Goal: Task Accomplishment & Management: Manage account settings

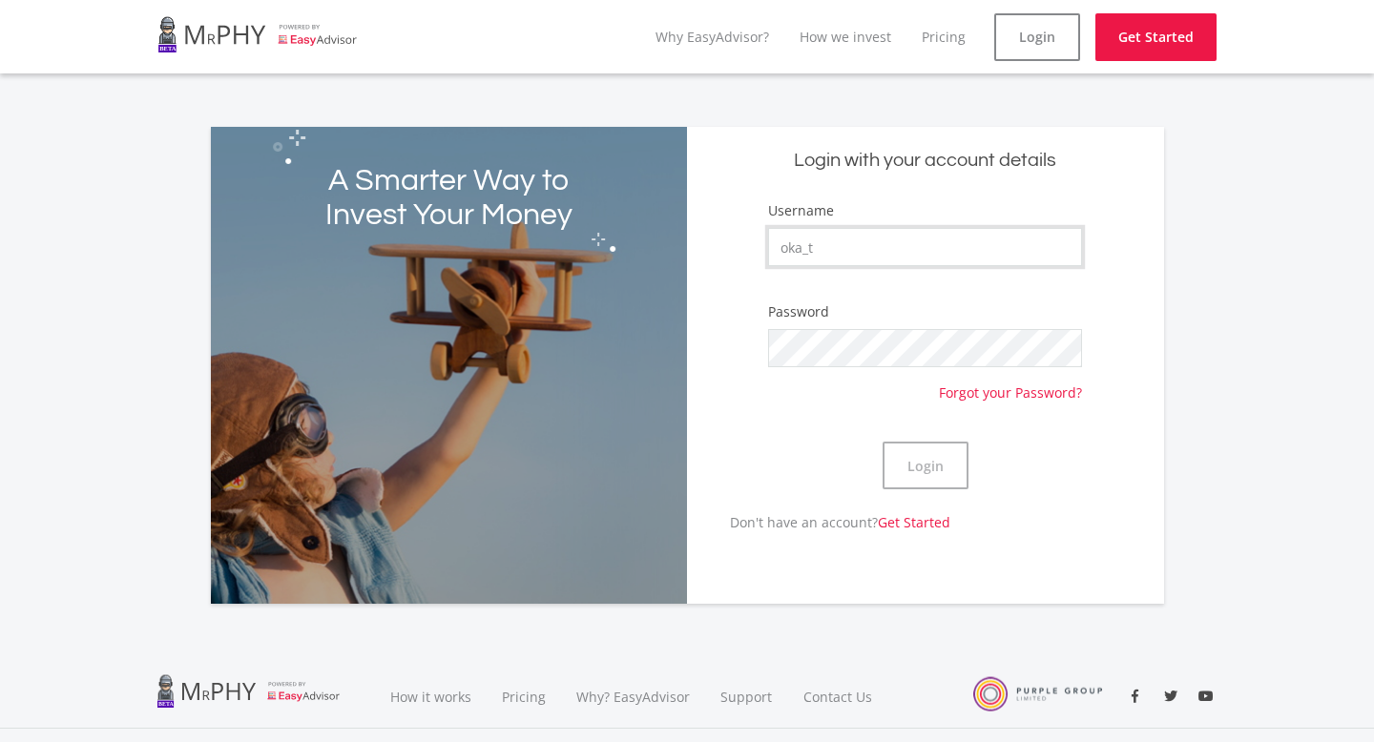
click at [972, 251] on input "oka_t" at bounding box center [925, 247] width 314 height 38
click at [1069, 28] on link "Login" at bounding box center [1037, 37] width 86 height 48
click at [848, 251] on input "Username" at bounding box center [925, 247] width 314 height 38
type input "oka_t"
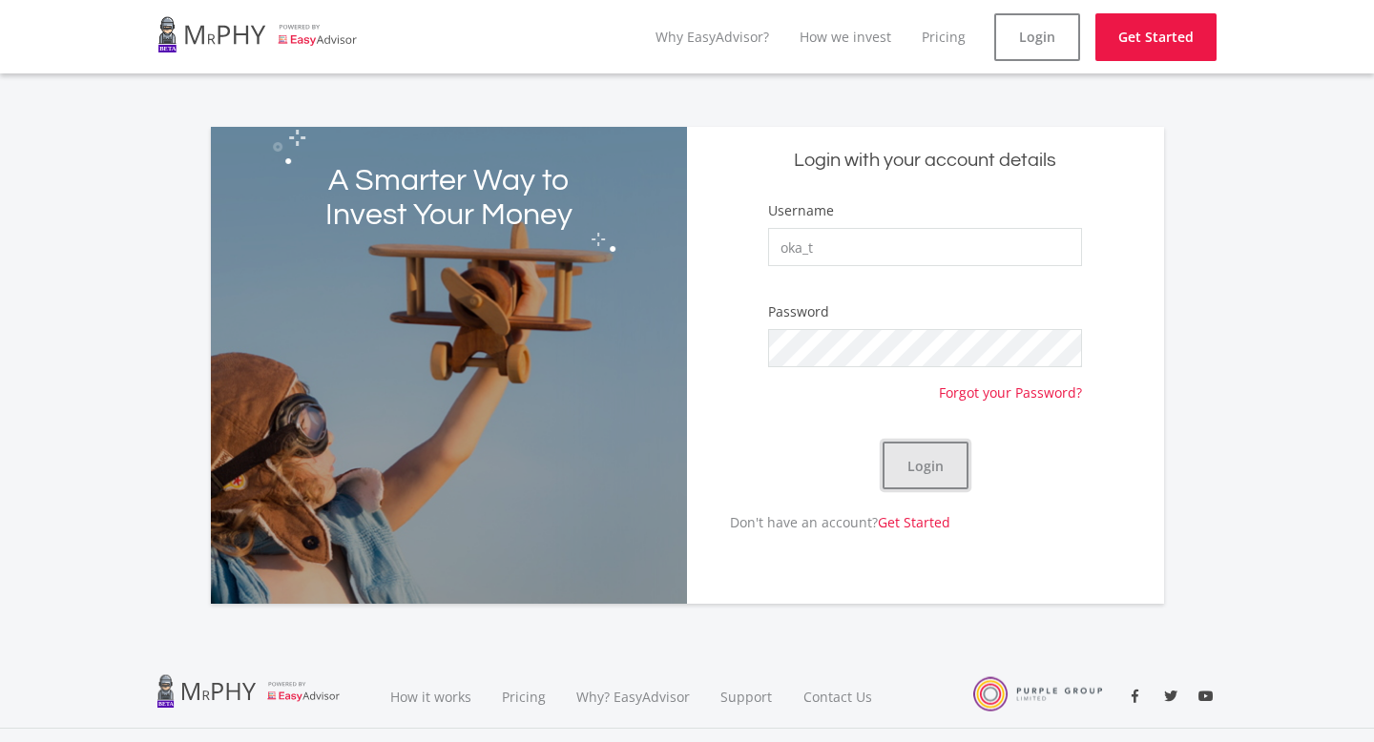
click at [912, 475] on button "Login" at bounding box center [926, 466] width 86 height 48
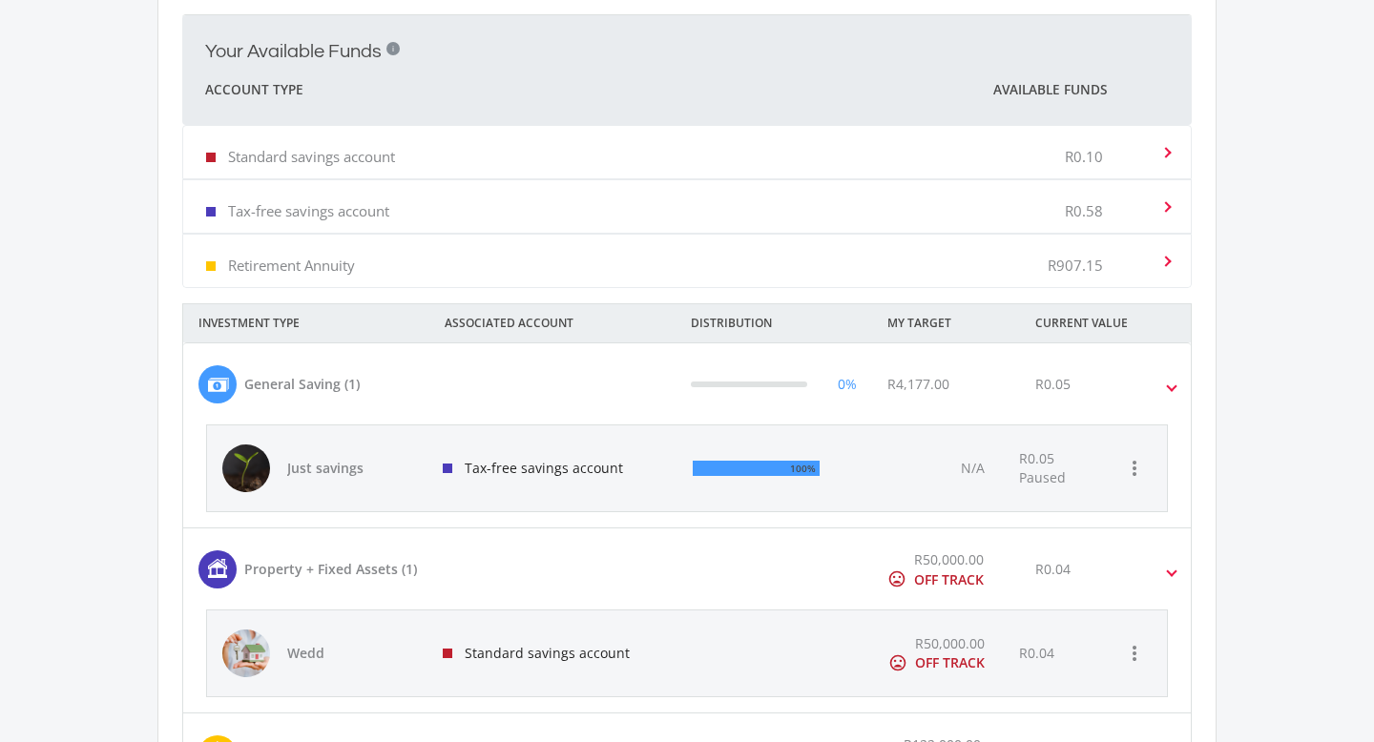
scroll to position [777, 0]
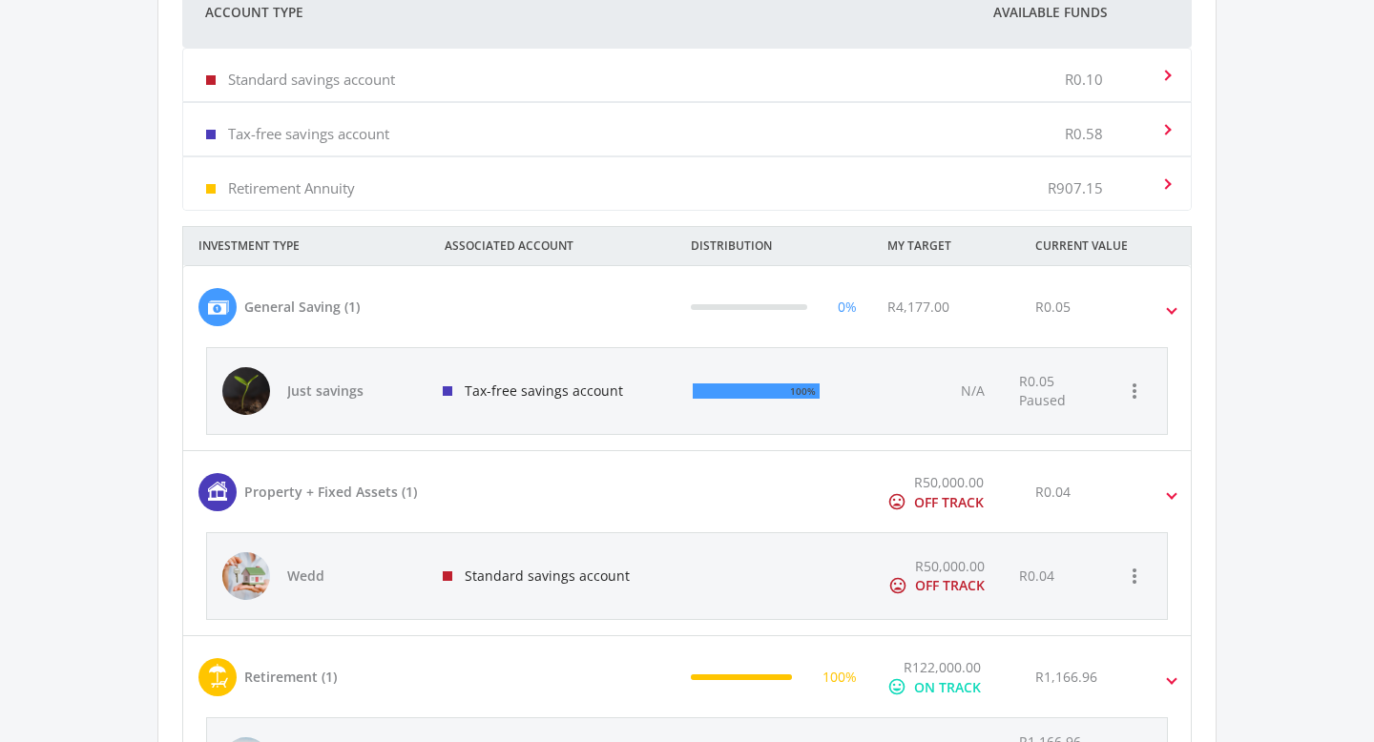
click at [882, 202] on div "Retirement Annuity R907.15" at bounding box center [683, 184] width 954 height 58
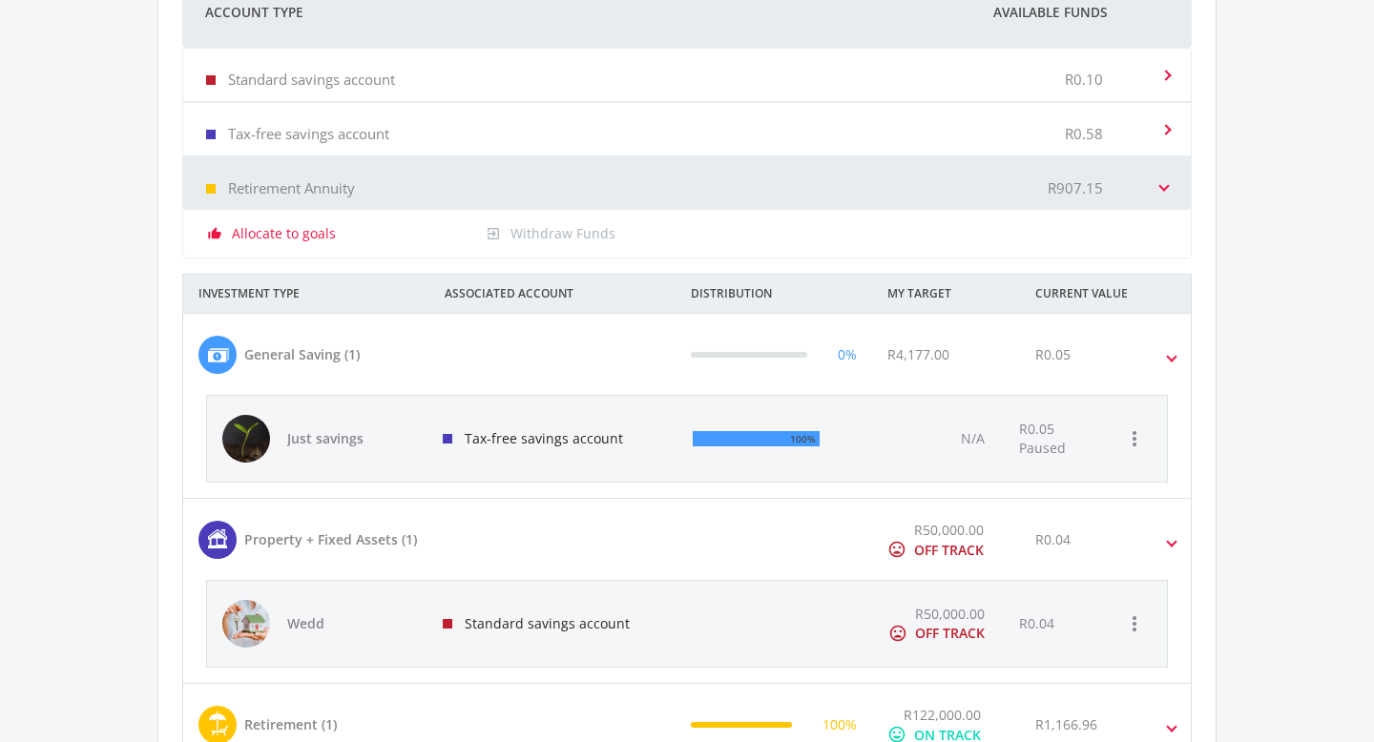
click at [564, 229] on div "exit_to_app Withdraw Funds" at bounding box center [600, 233] width 248 height 19
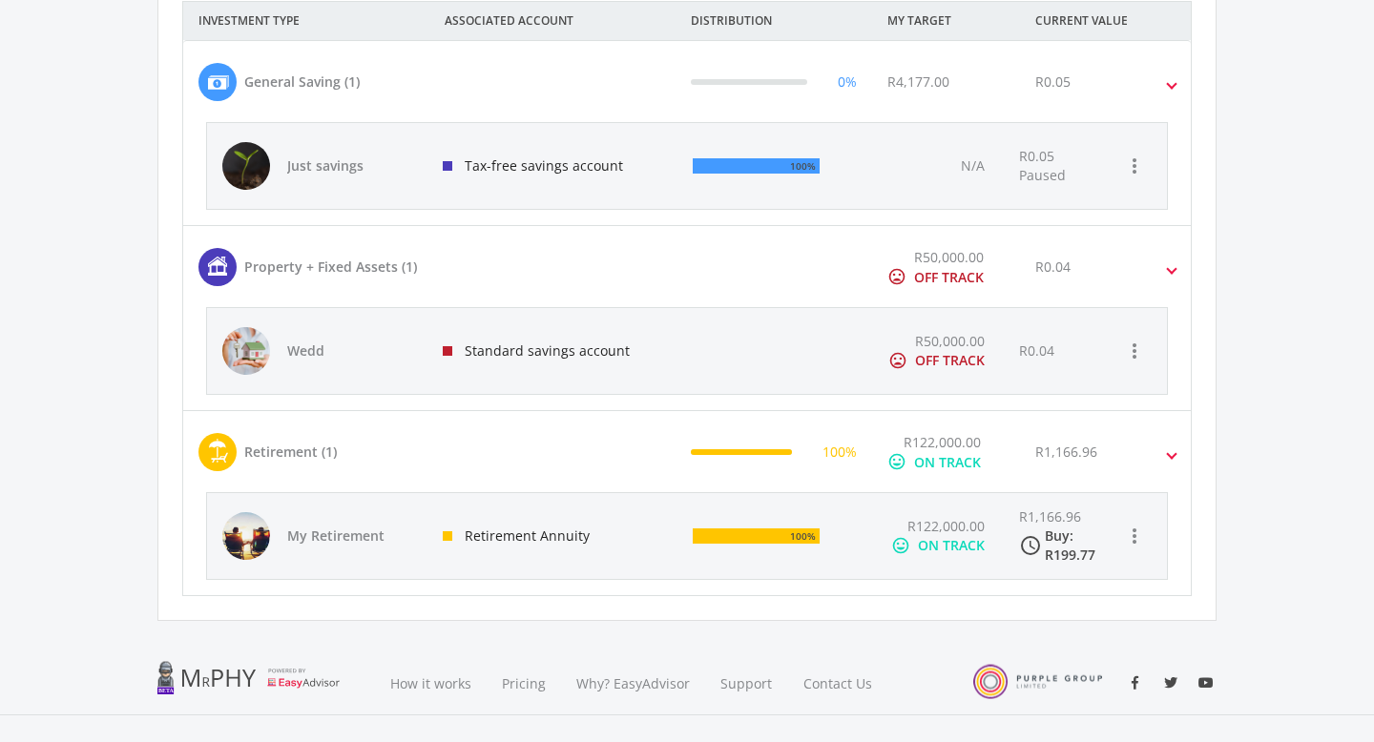
scroll to position [1140, 0]
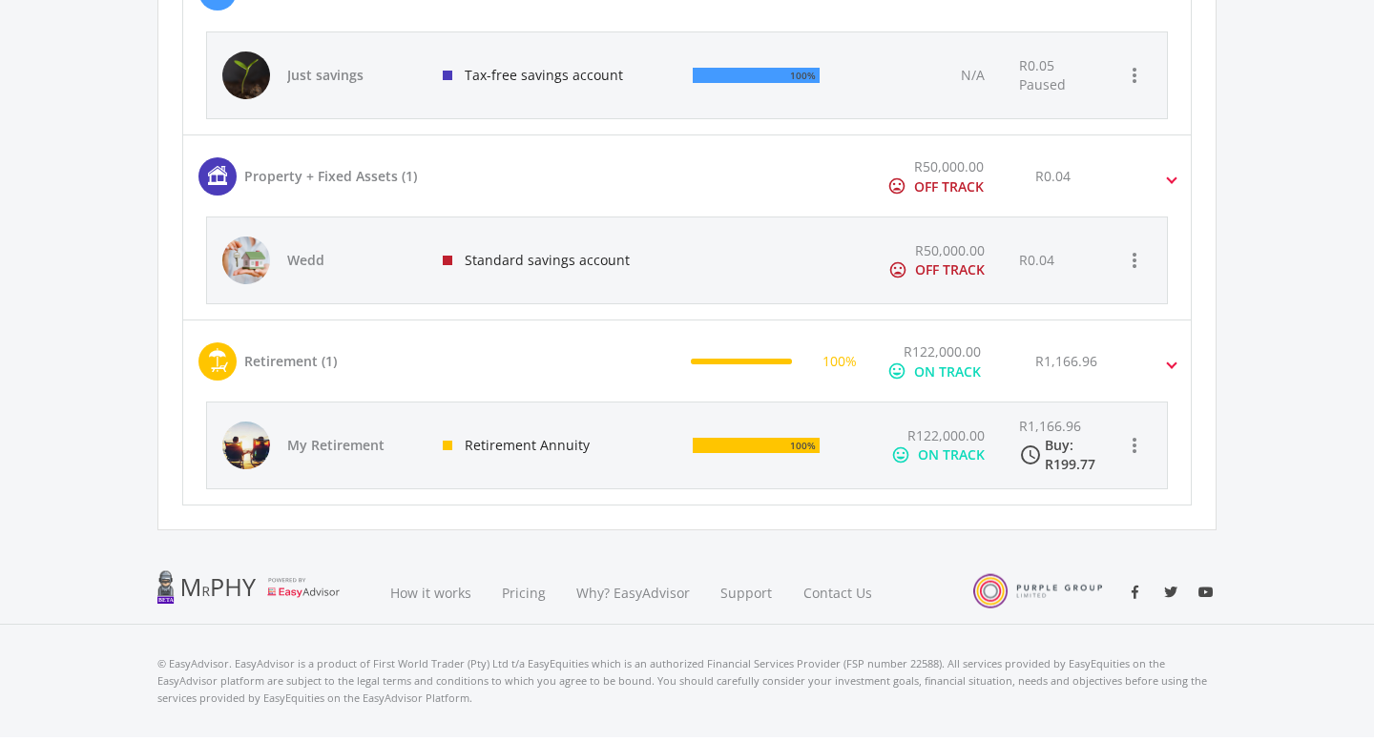
click at [884, 431] on div "R122,000.00 mood ON TRACK" at bounding box center [936, 446] width 135 height 86
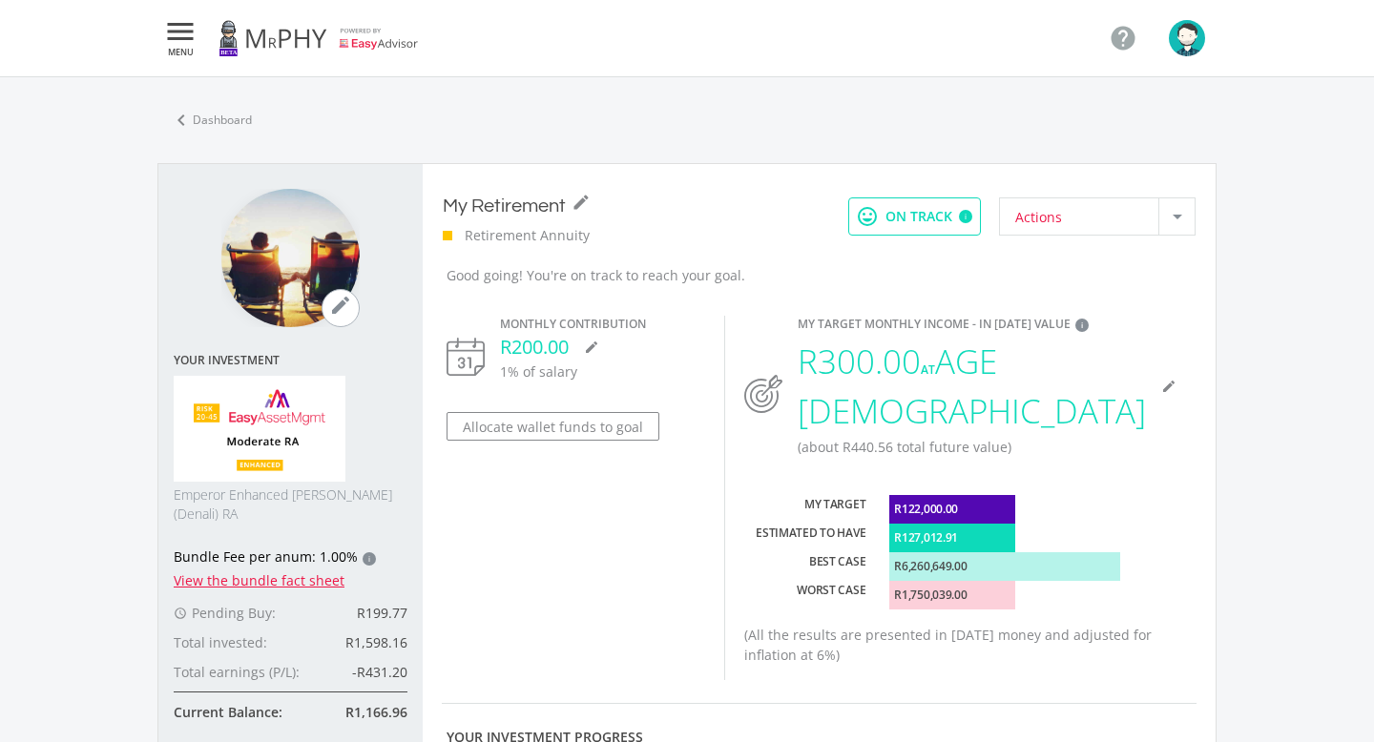
click at [1106, 223] on div "Actions" at bounding box center [1086, 216] width 143 height 36
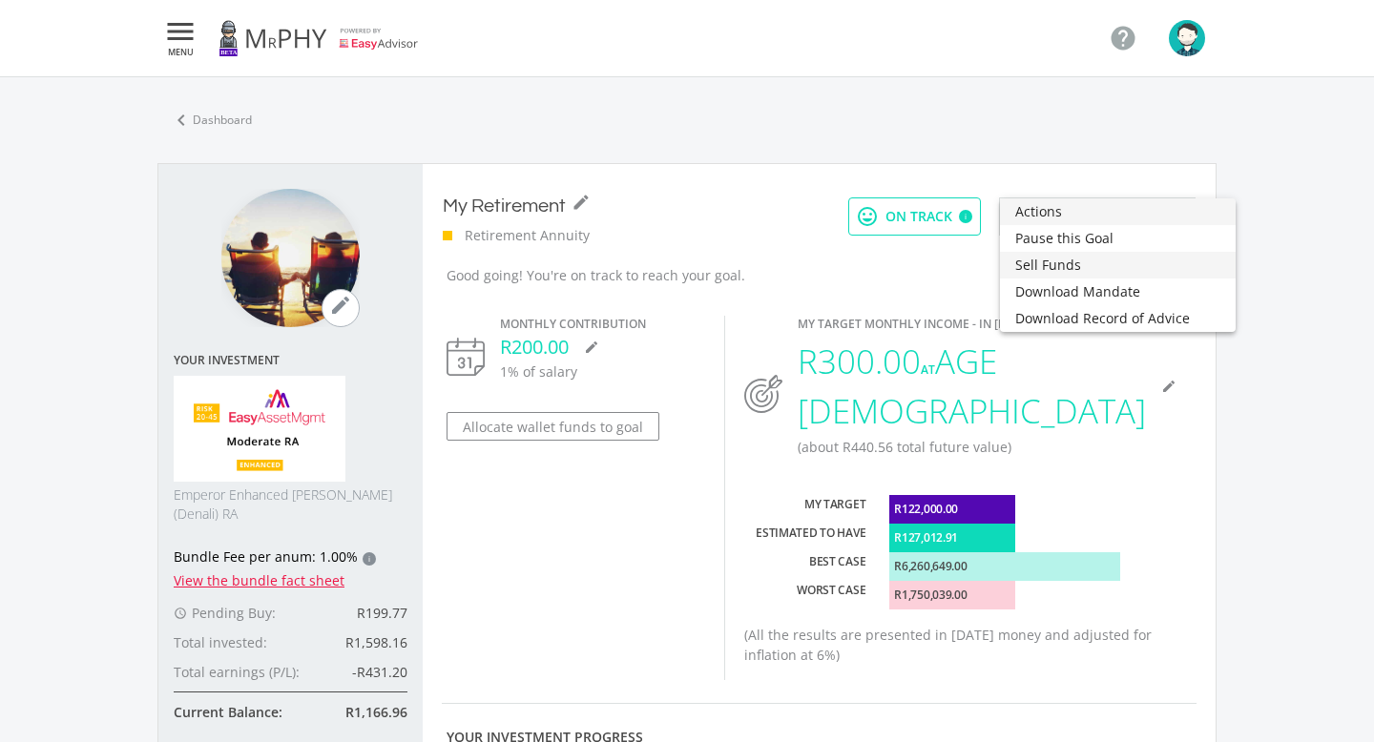
click at [1077, 273] on span "Sell Funds" at bounding box center [1117, 265] width 205 height 27
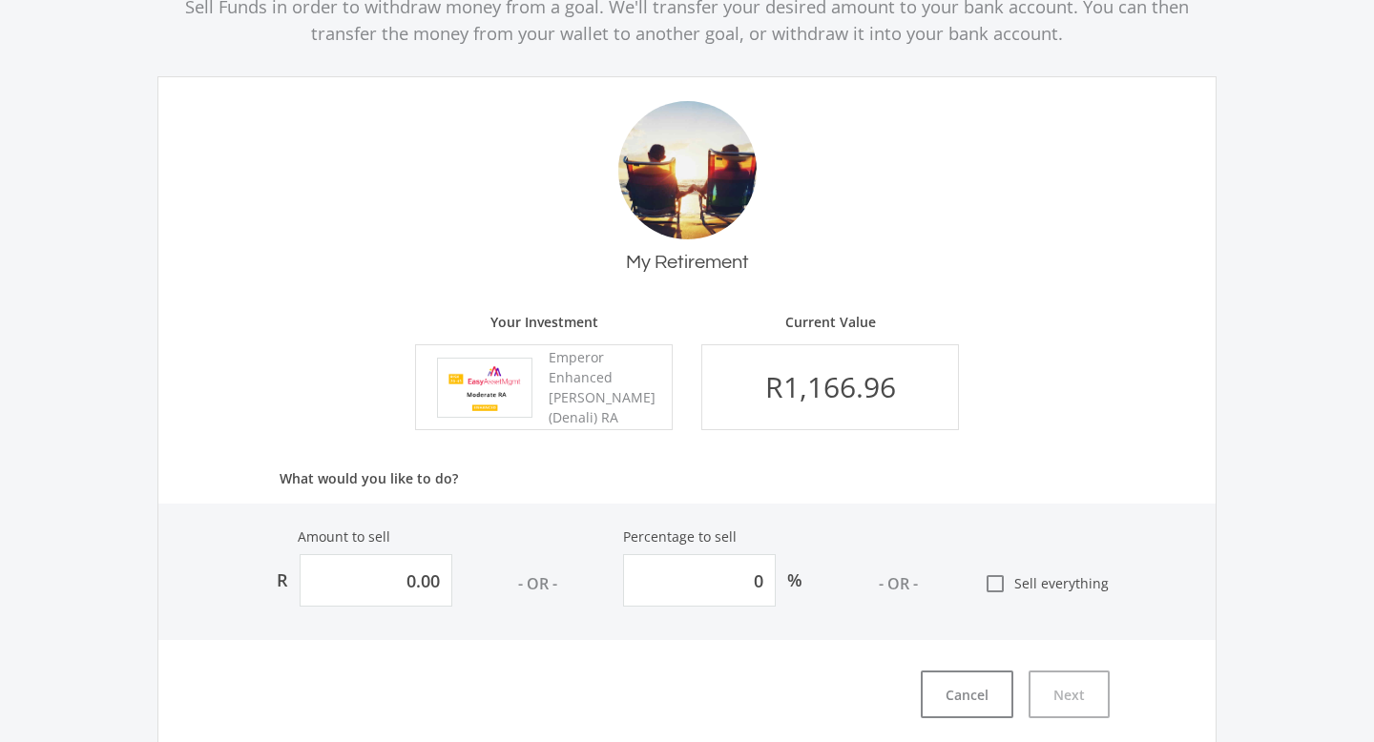
scroll to position [394, 0]
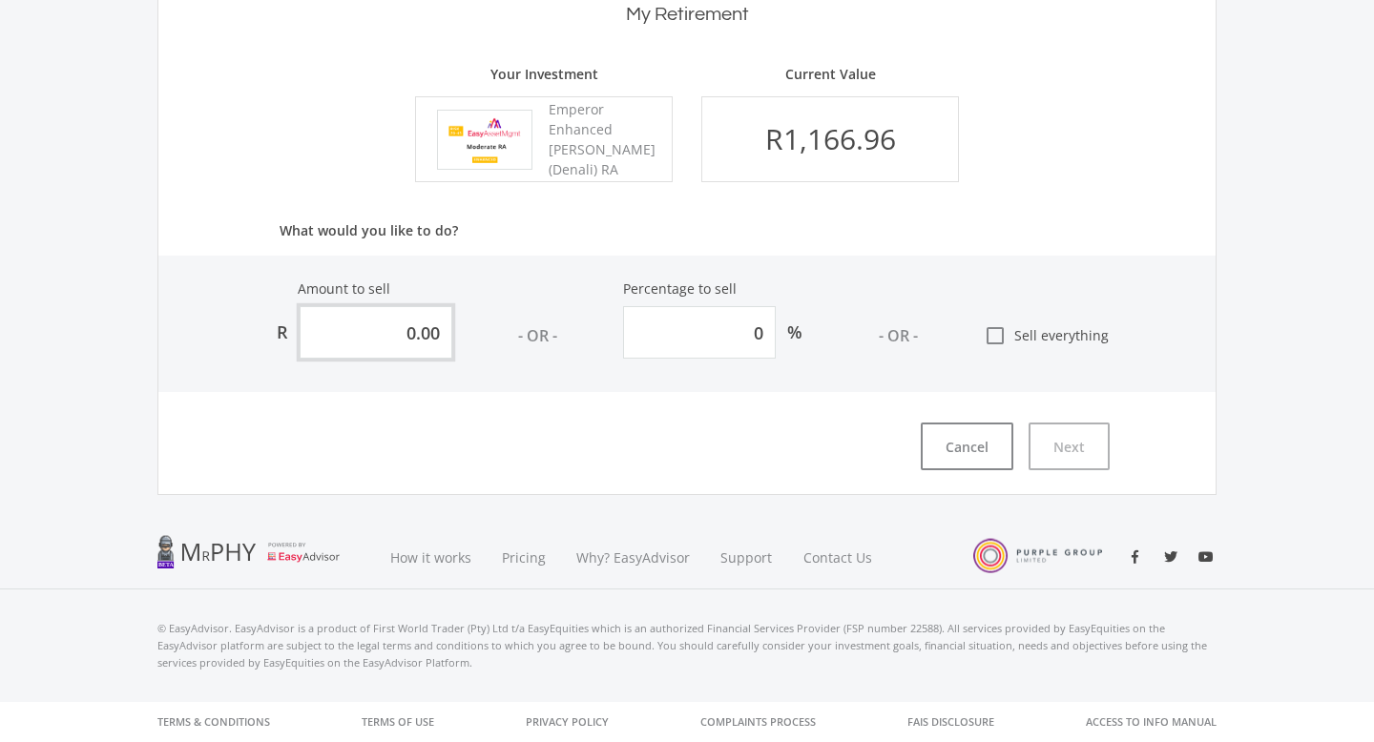
click at [413, 331] on input "0.00" at bounding box center [376, 332] width 153 height 52
type input "05.00"
type input "0.4285"
type input "050.00"
type input "4.285"
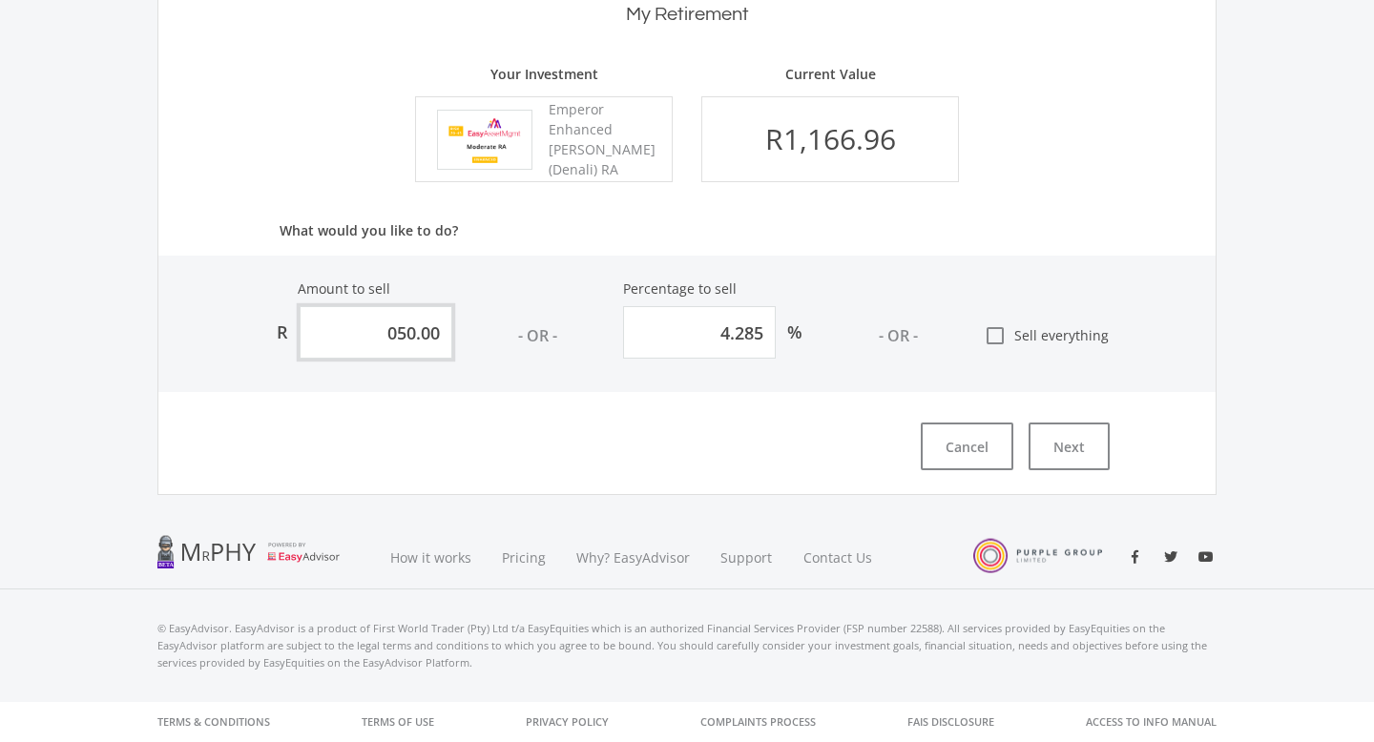
type input "0500.00"
type input "42.85"
type input "050.00"
type input "4.285"
type input "05.00"
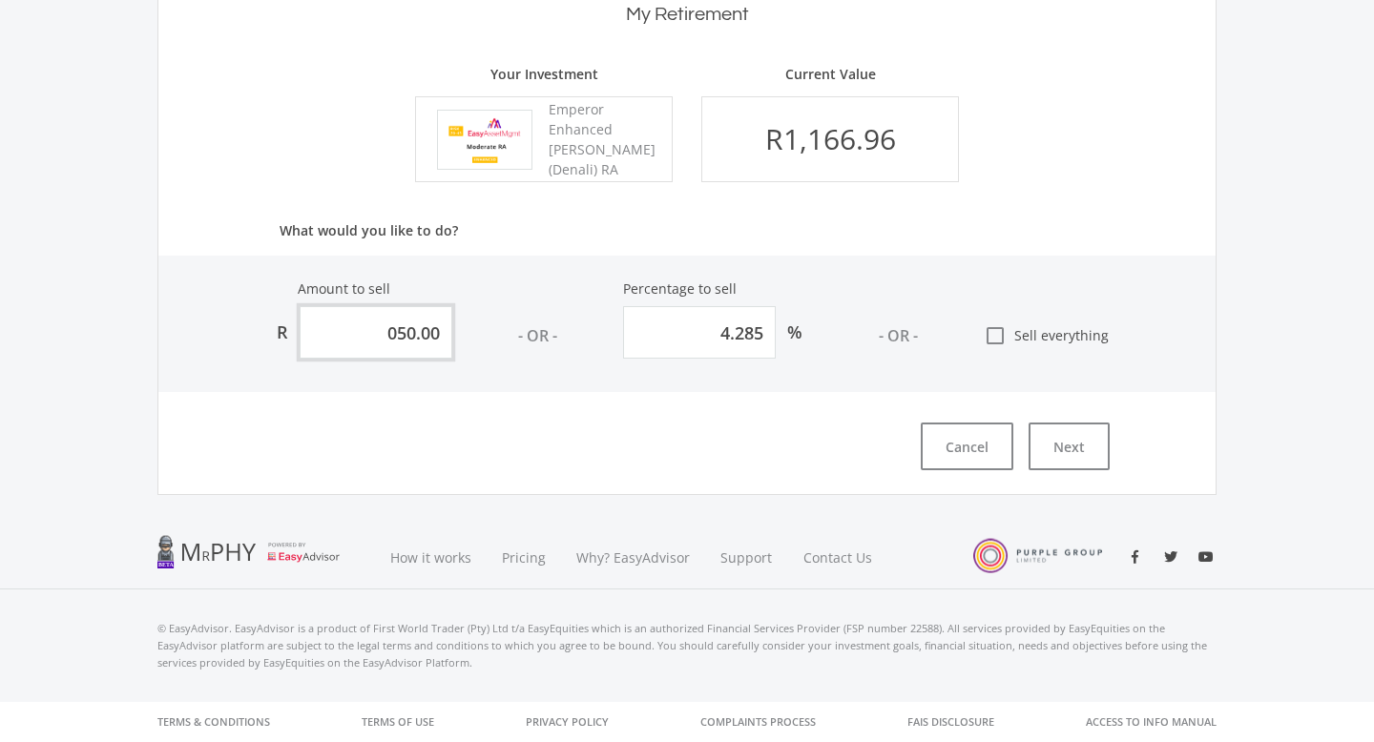
type input "0.4285"
type input "0.00"
type input "0"
type input "7.00"
type input "0.5999"
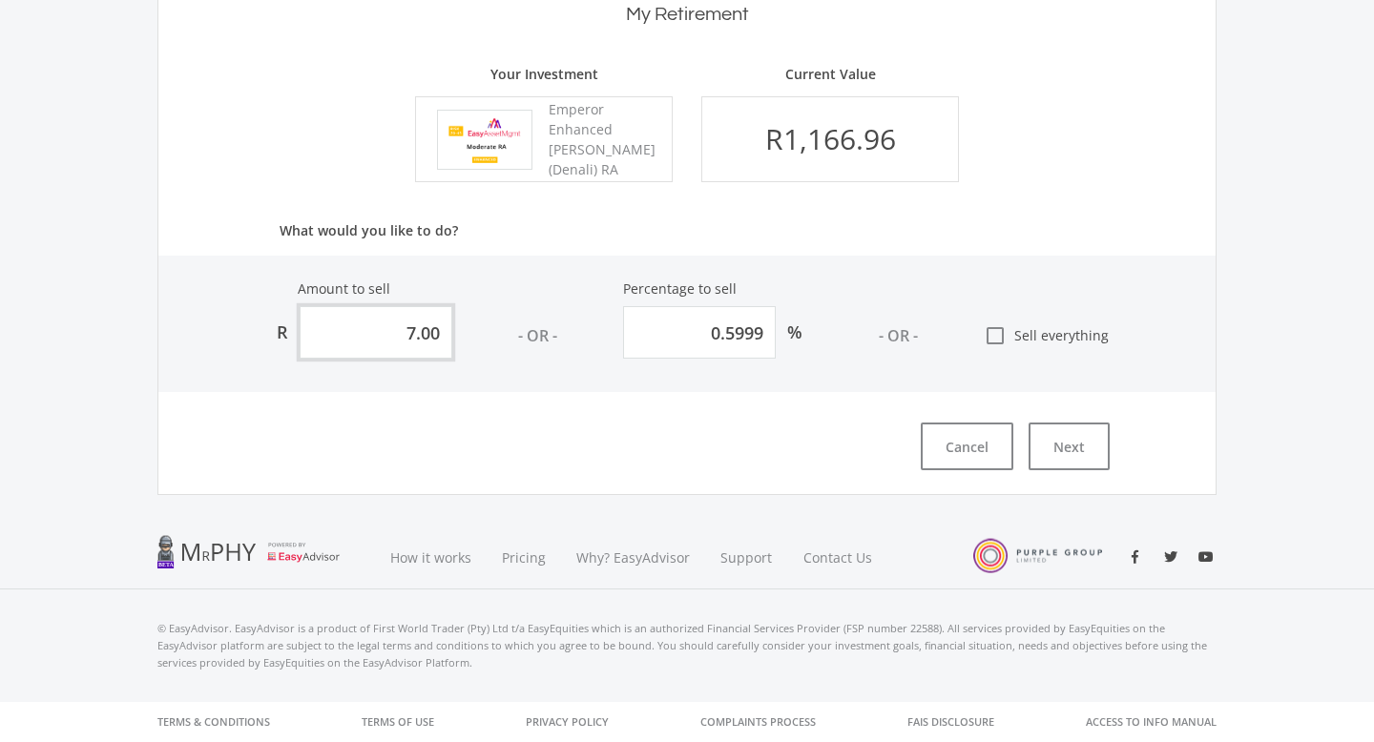
type input "70.00"
type input "5.999"
type input "700.00"
type input "59.99"
click at [732, 332] on input "59.99" at bounding box center [699, 332] width 153 height 52
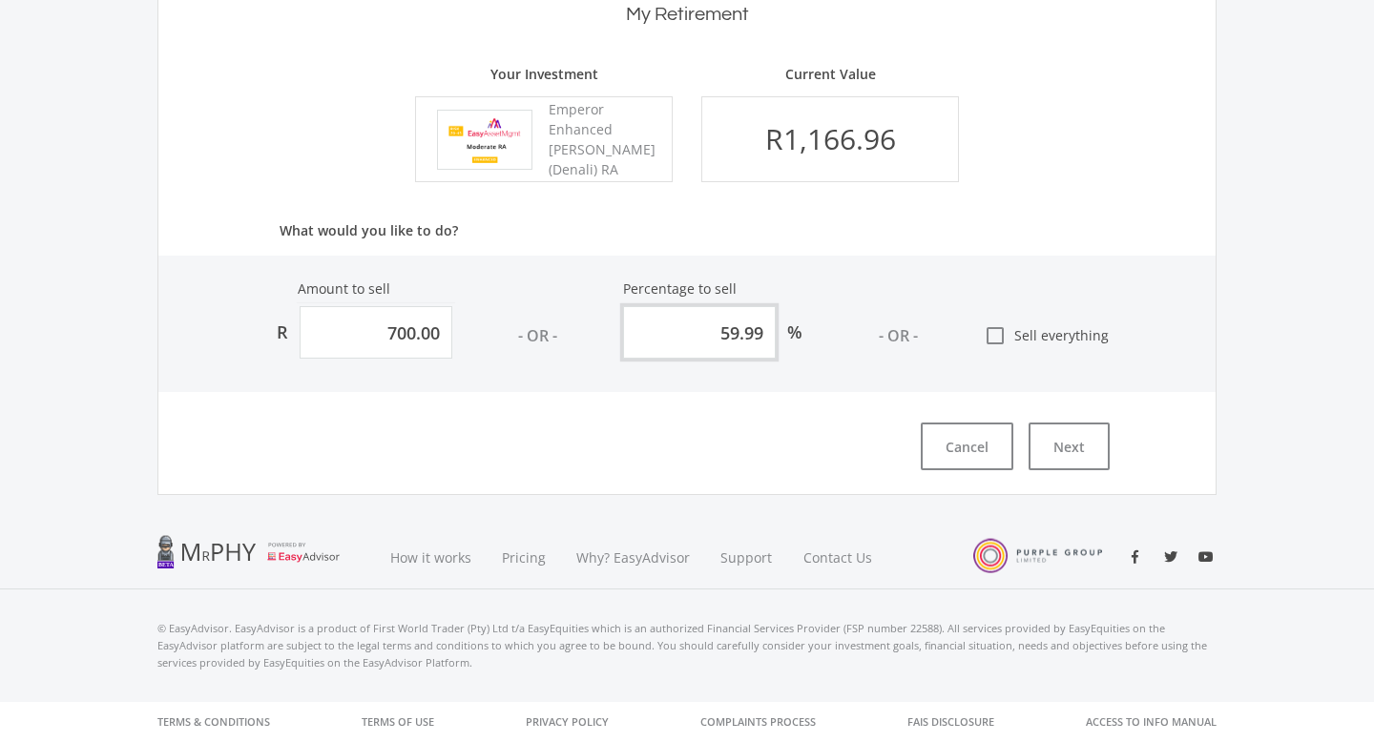
click at [756, 332] on input "59.99" at bounding box center [699, 332] width 153 height 52
type input "81.68698963381671"
type input "7"
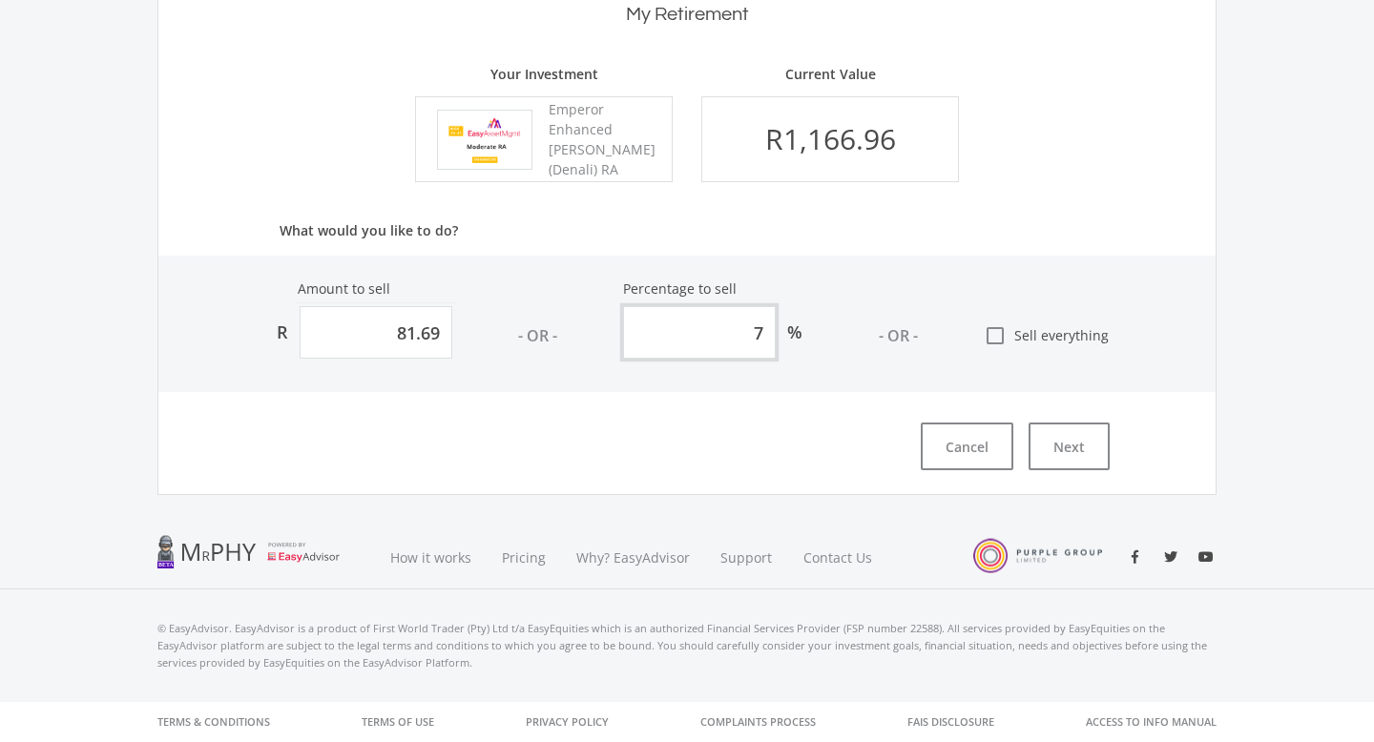
type input "816.8698963381671"
type input "70"
type input "816.87"
type input "70"
click at [801, 447] on div "Cancel Next" at bounding box center [633, 447] width 951 height 48
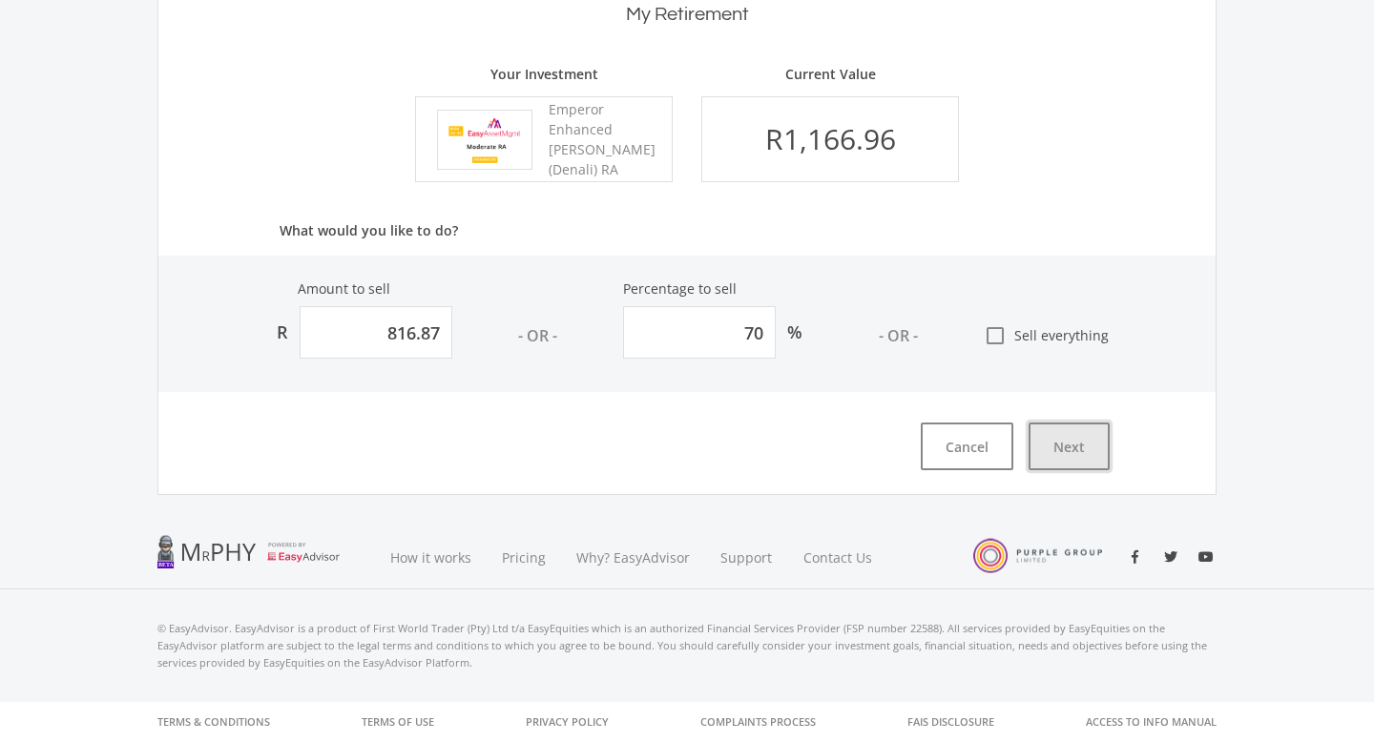
click at [1076, 455] on button "Next" at bounding box center [1069, 447] width 81 height 48
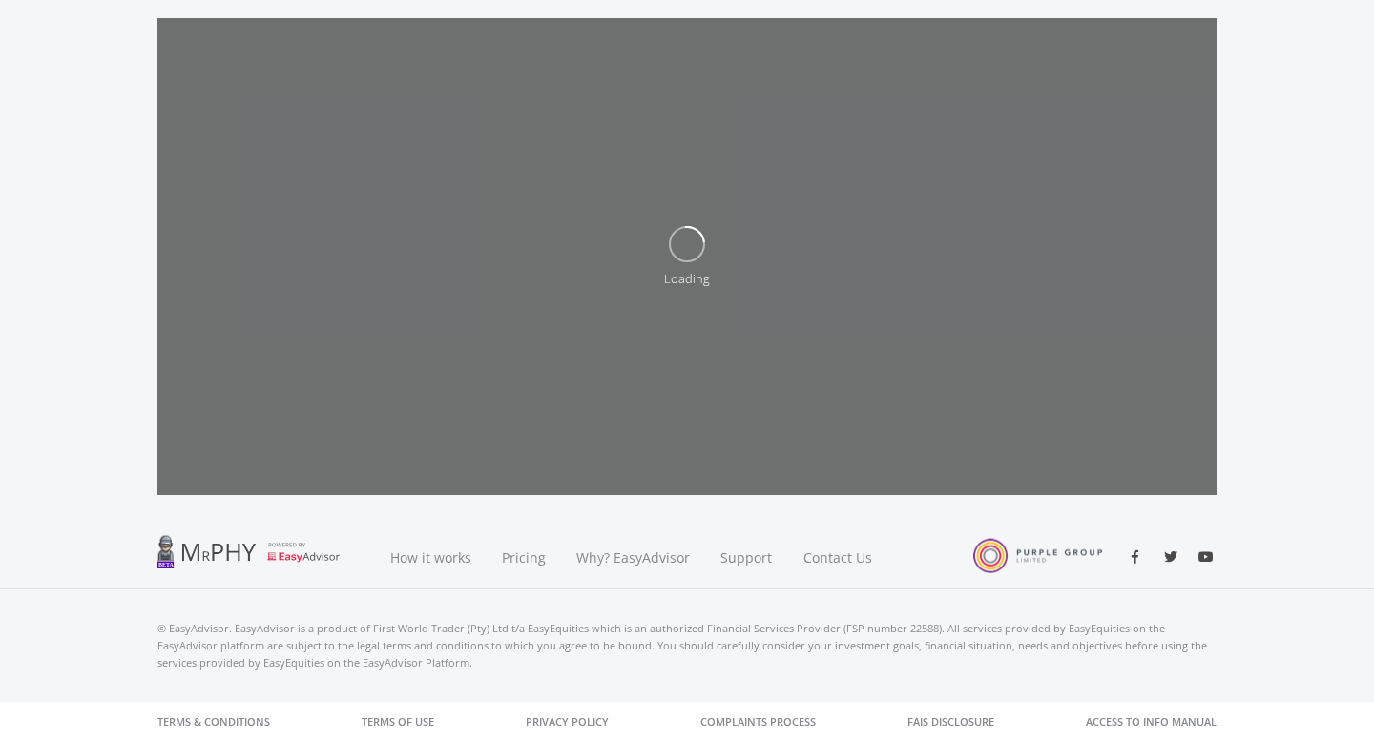
scroll to position [632, 0]
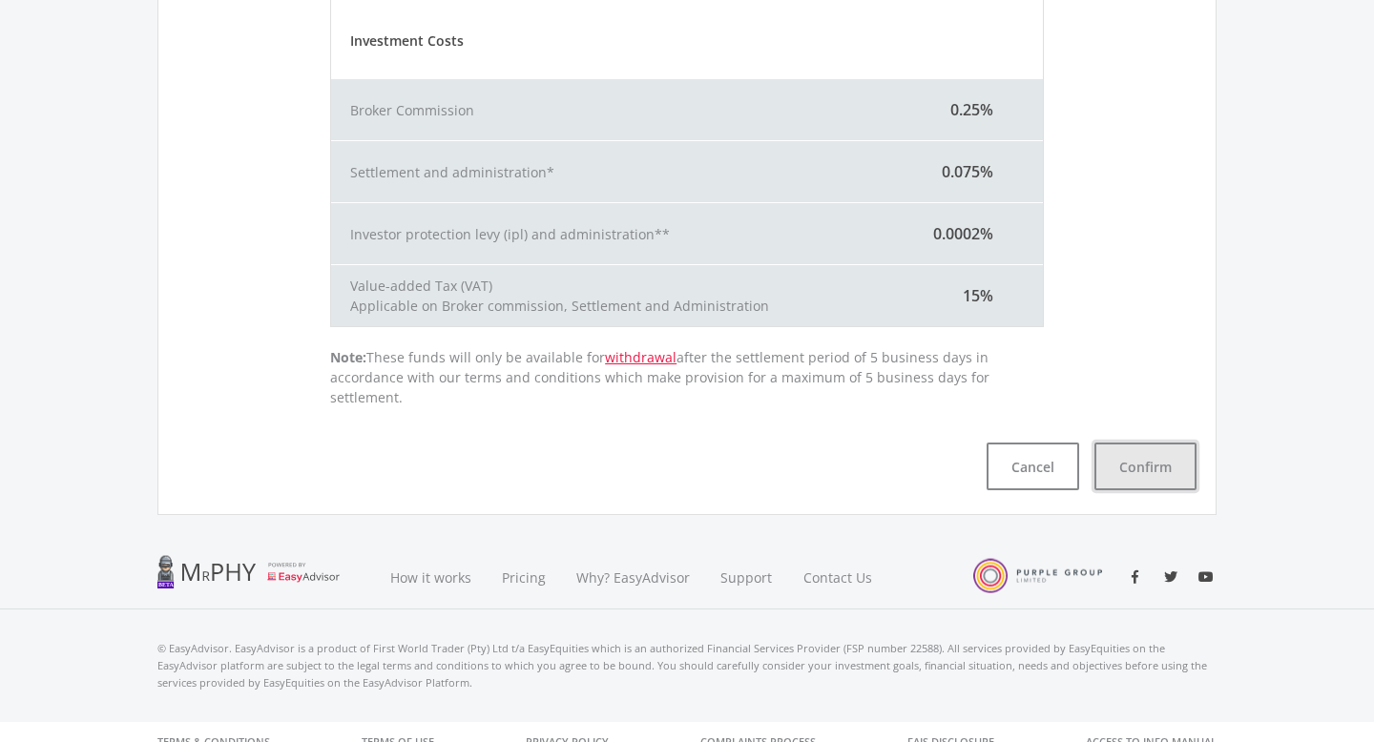
click at [1151, 455] on button "Confirm" at bounding box center [1145, 467] width 102 height 48
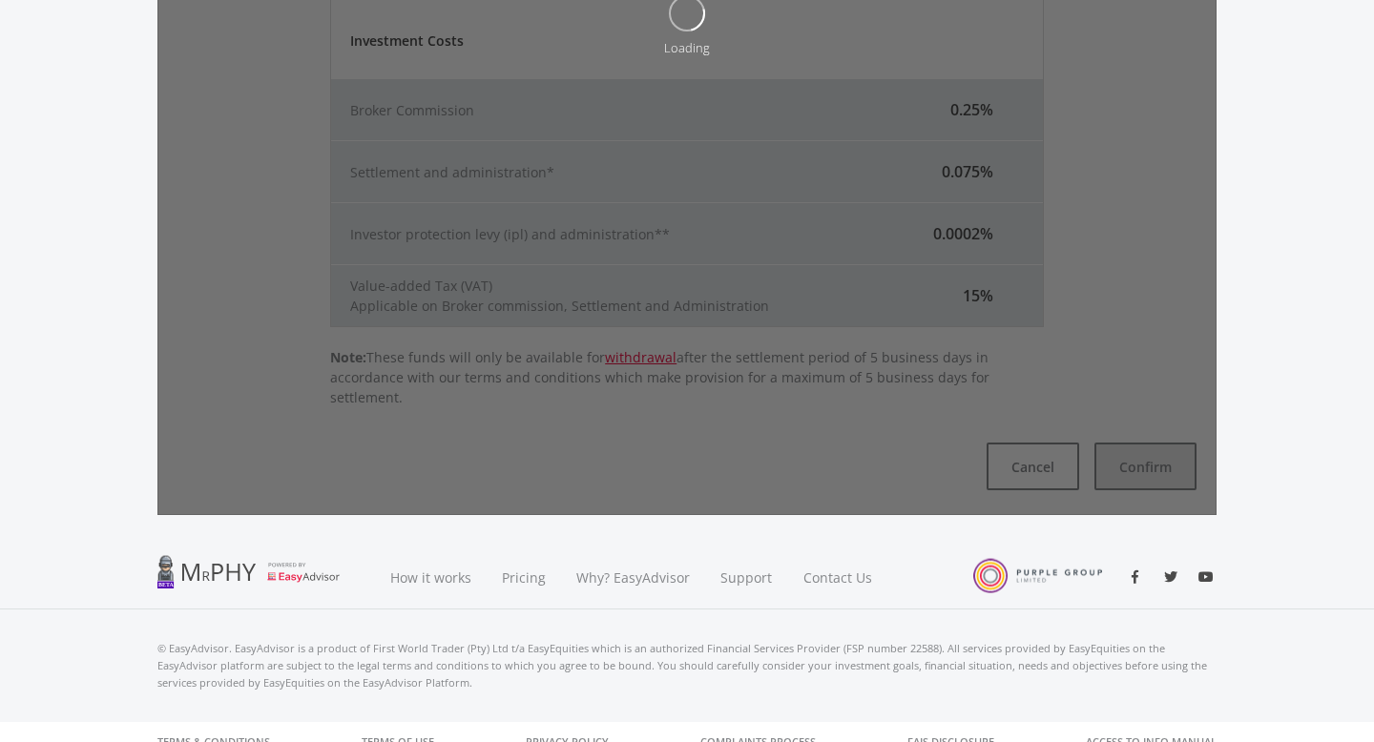
scroll to position [0, 0]
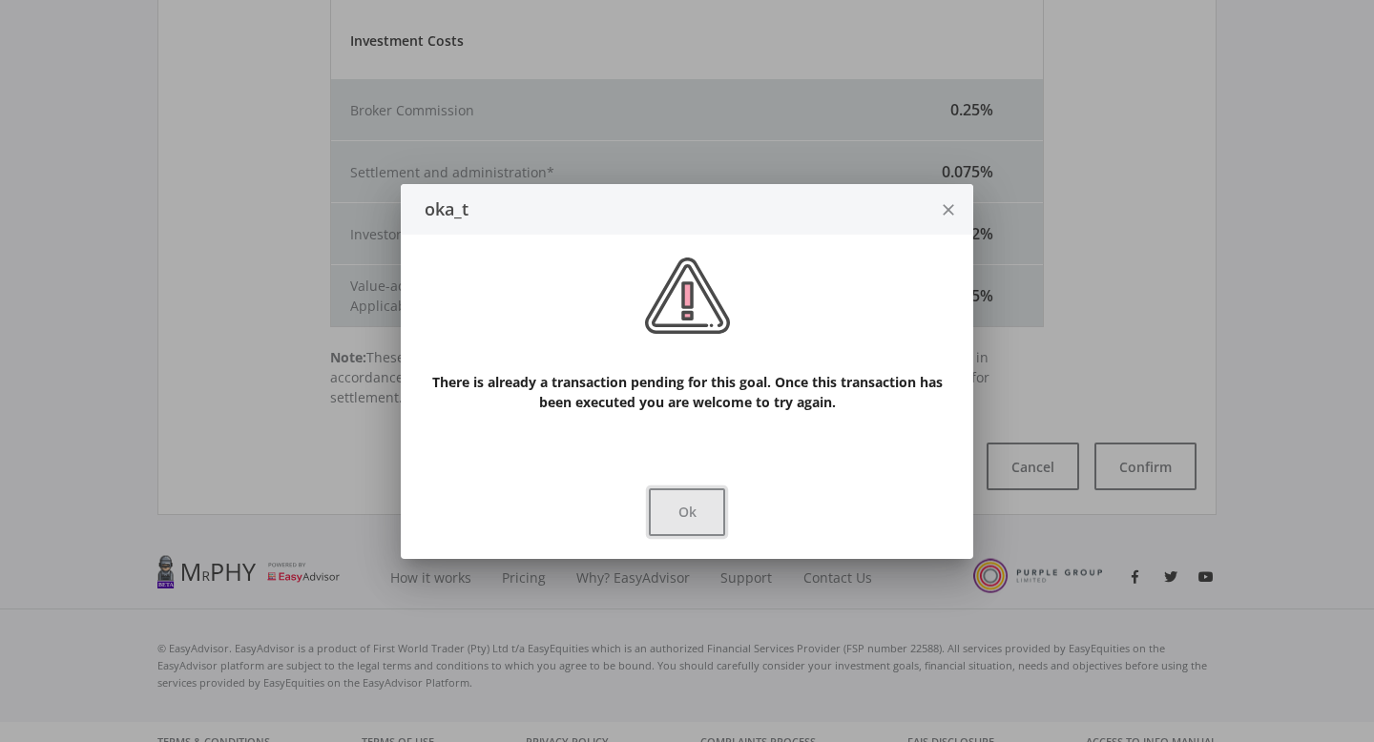
click at [698, 521] on button "Ok" at bounding box center [687, 513] width 76 height 48
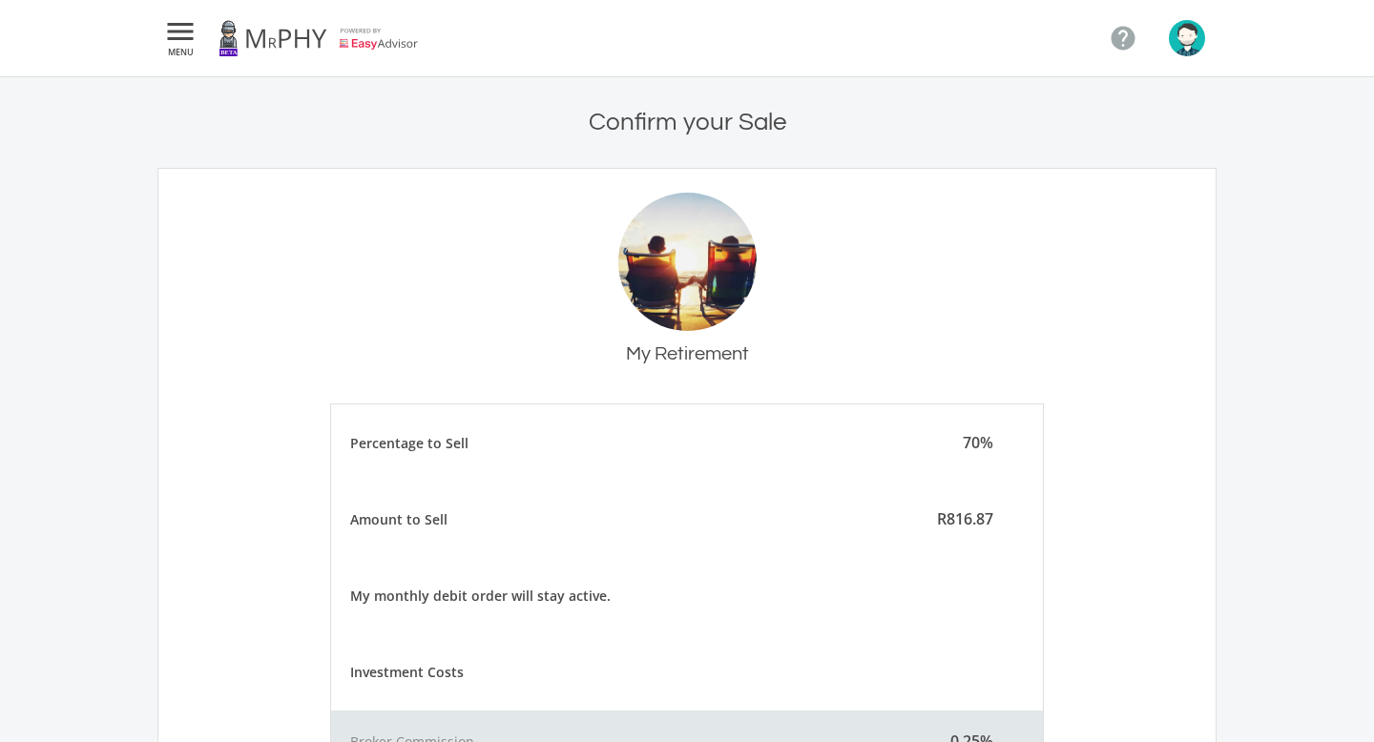
click at [296, 15] on link at bounding box center [318, 37] width 200 height 53
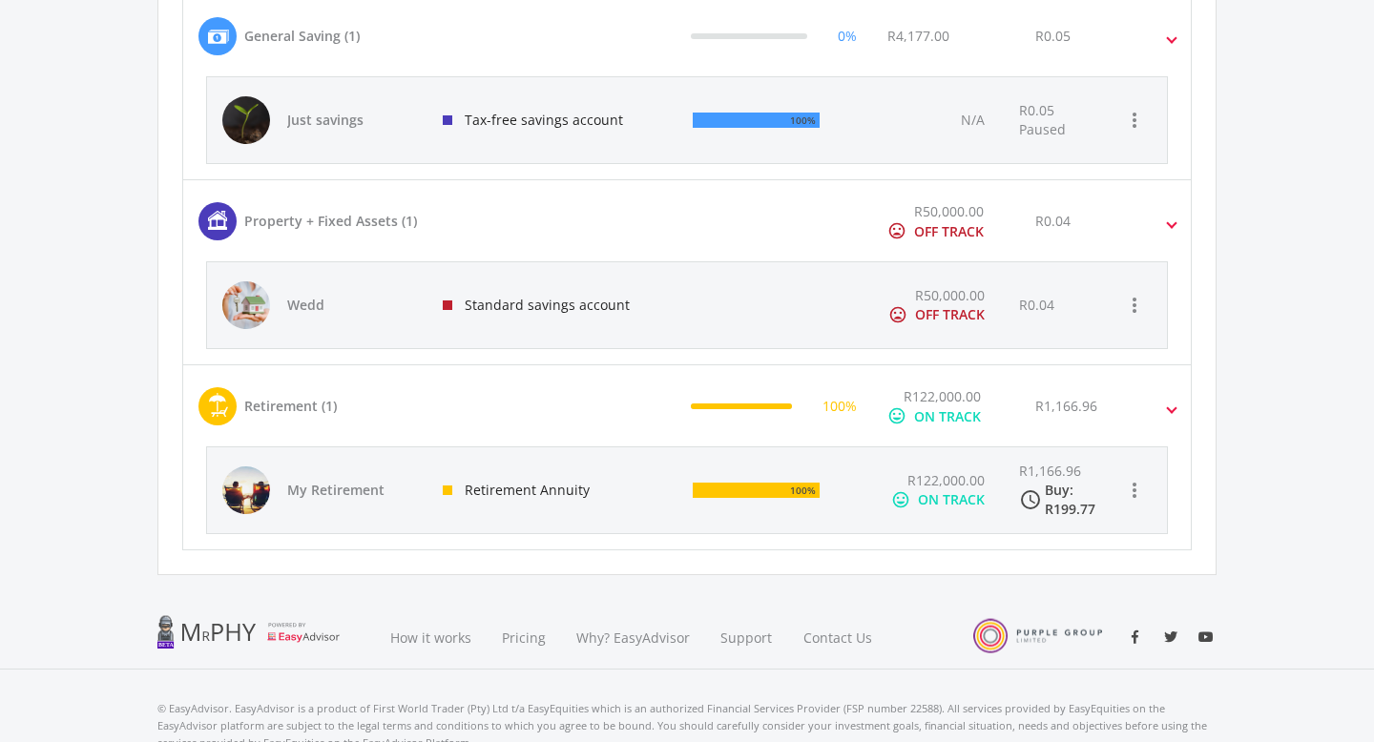
scroll to position [1128, 0]
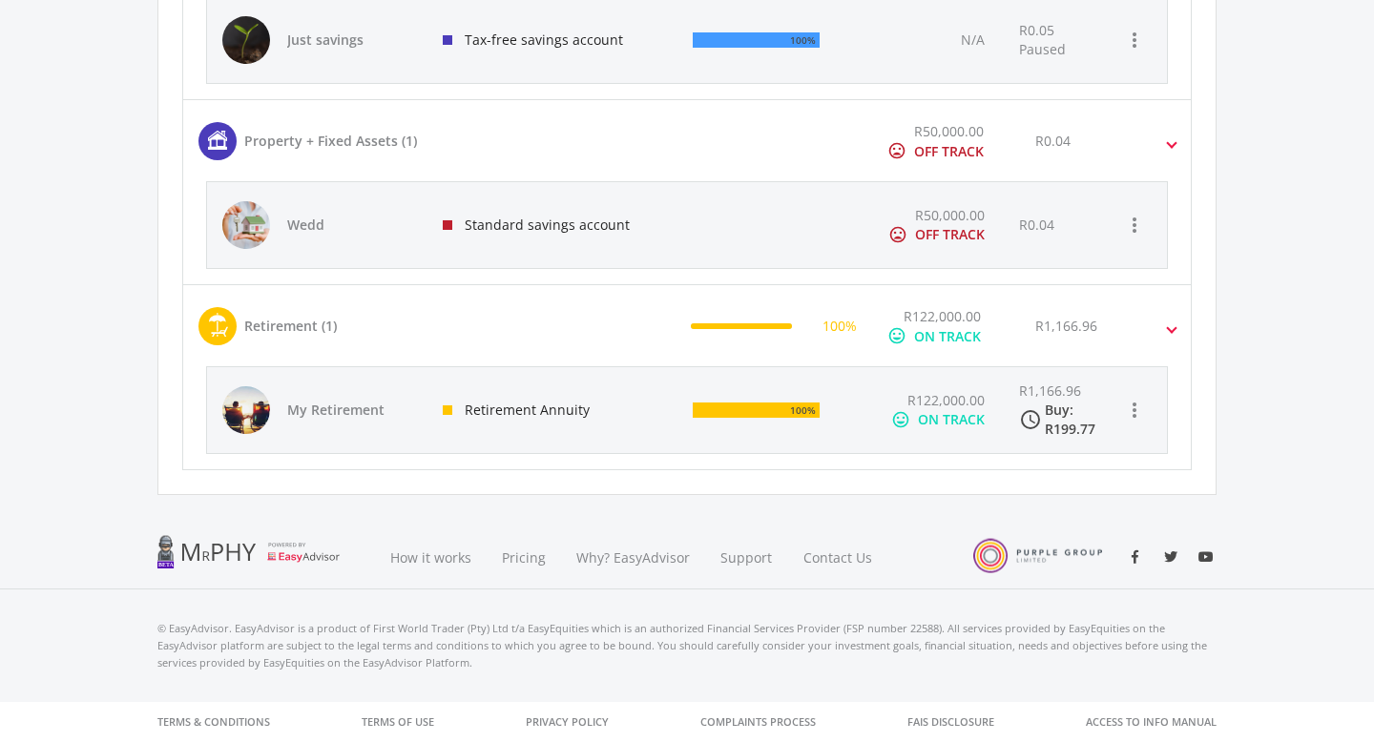
click at [746, 440] on div "100%" at bounding box center [773, 410] width 192 height 86
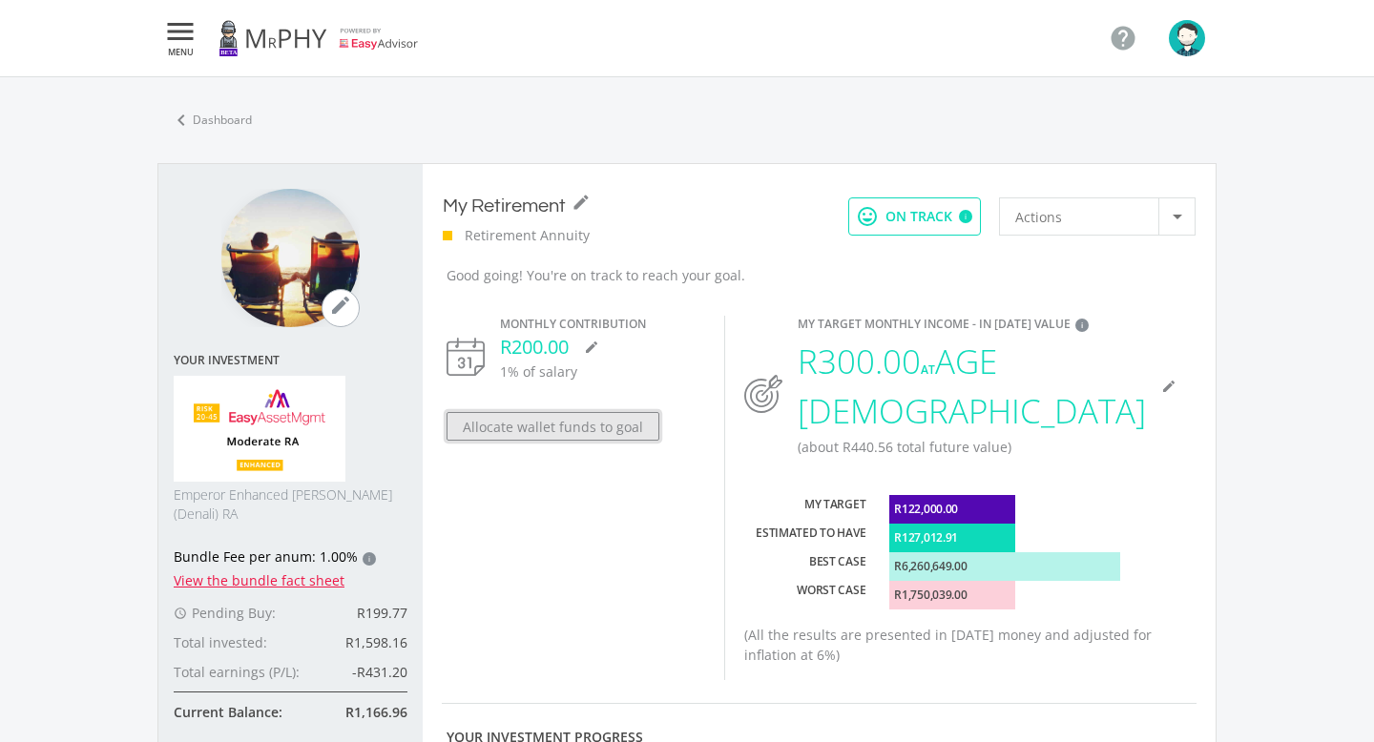
click at [613, 426] on button "Allocate wallet funds to goal" at bounding box center [553, 426] width 213 height 29
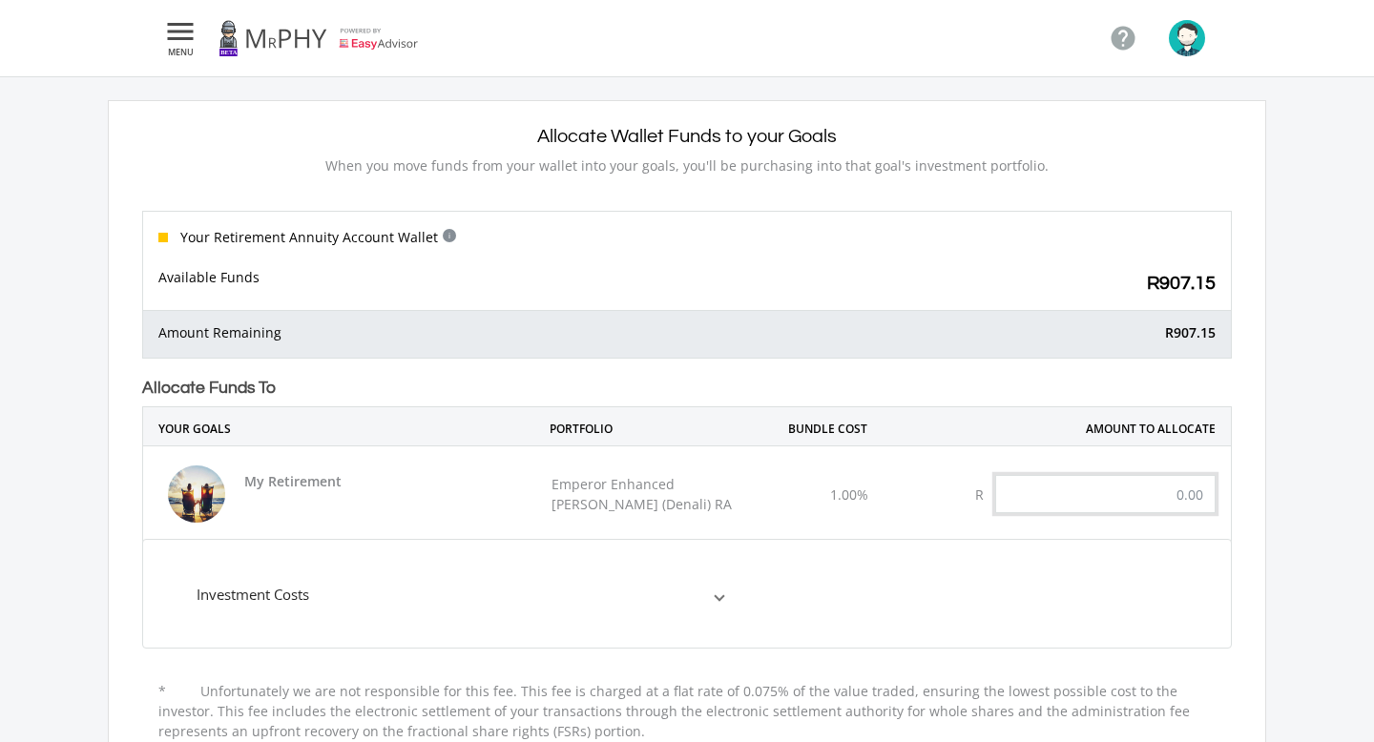
click at [1173, 491] on input "text" at bounding box center [1105, 494] width 220 height 38
drag, startPoint x: 1173, startPoint y: 334, endPoint x: 1226, endPoint y: 334, distance: 53.4
click at [1226, 334] on div "R907.15" at bounding box center [977, 339] width 508 height 35
copy p "907.15"
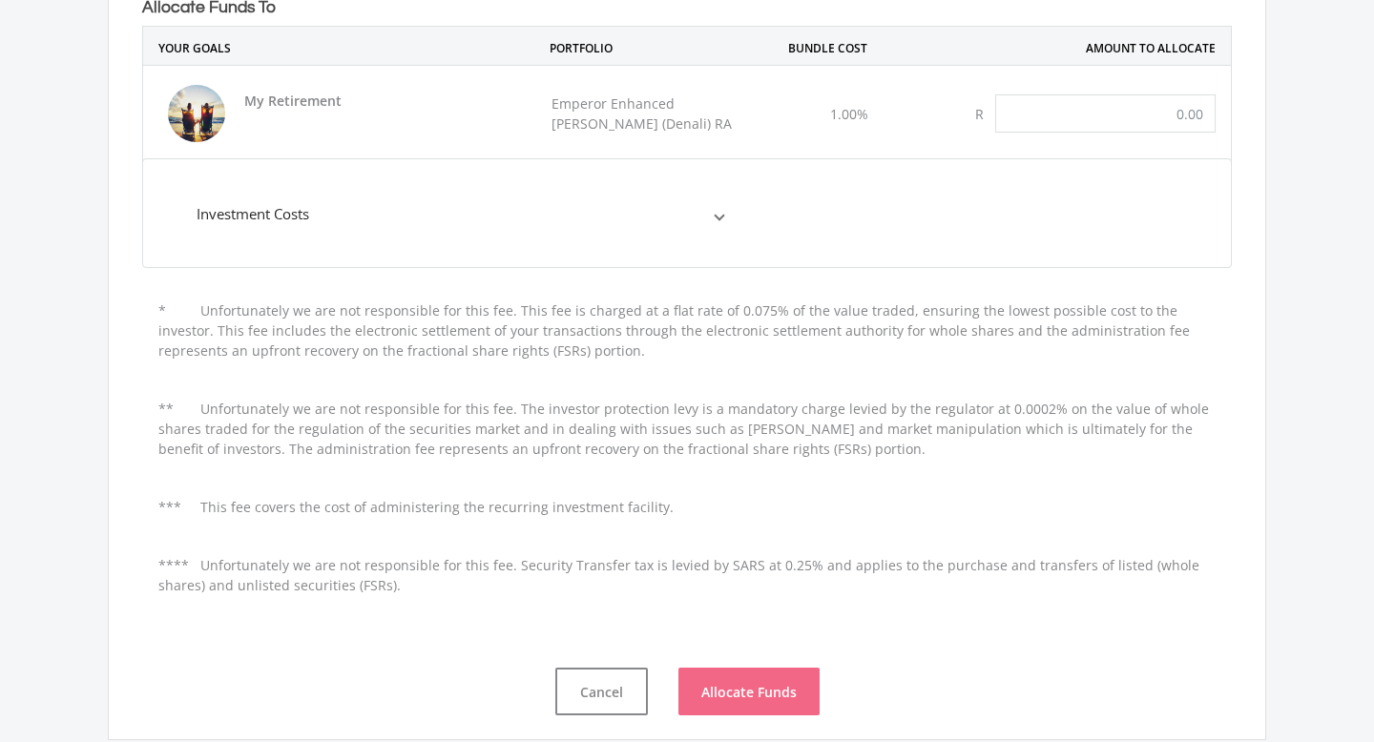
scroll to position [595, 0]
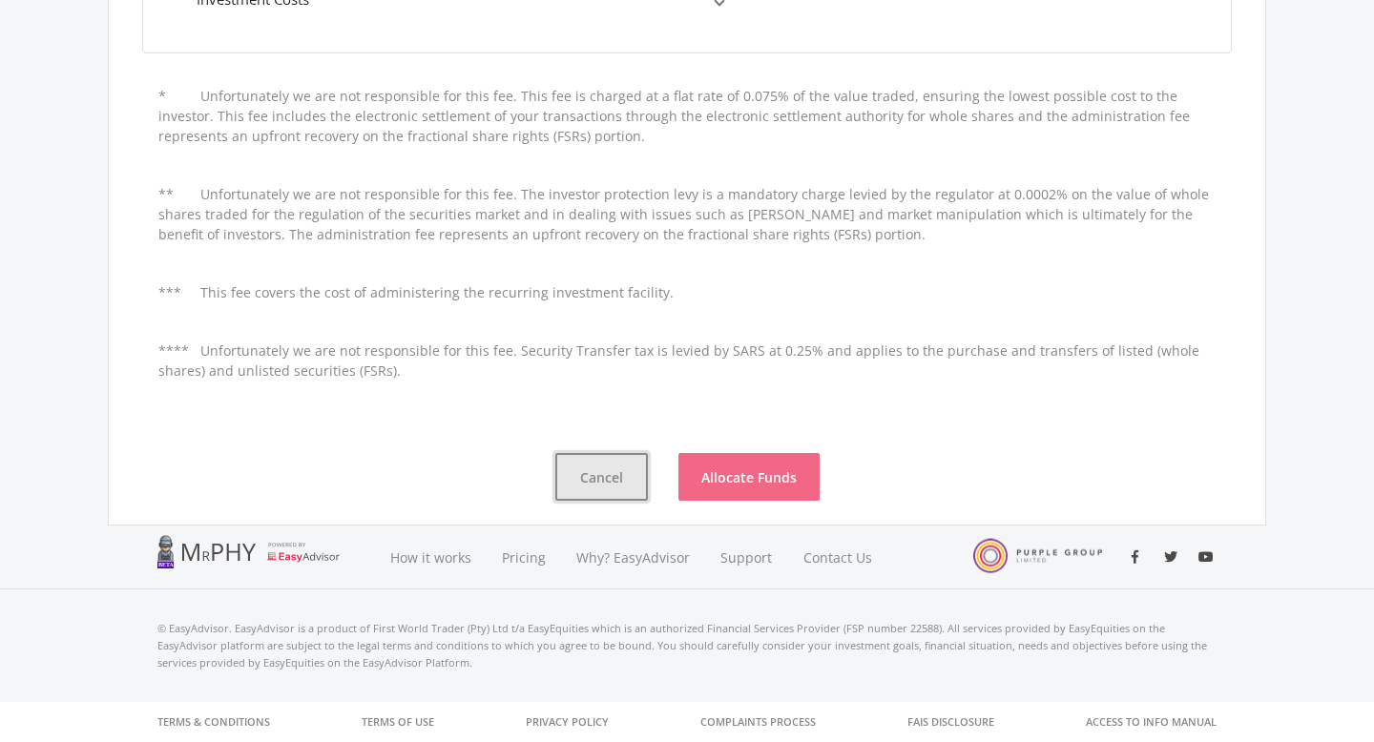
click at [574, 479] on button "Cancel" at bounding box center [601, 477] width 93 height 48
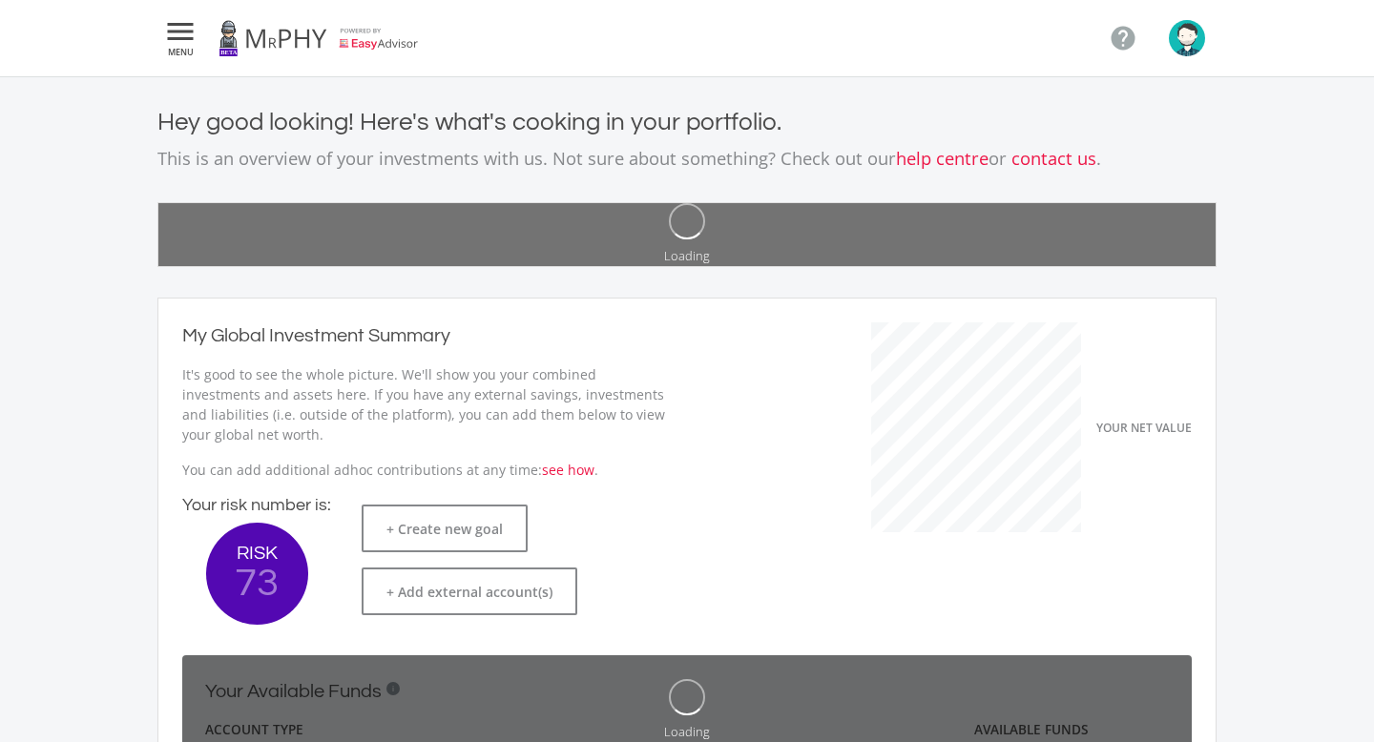
click at [340, 37] on link at bounding box center [318, 37] width 200 height 53
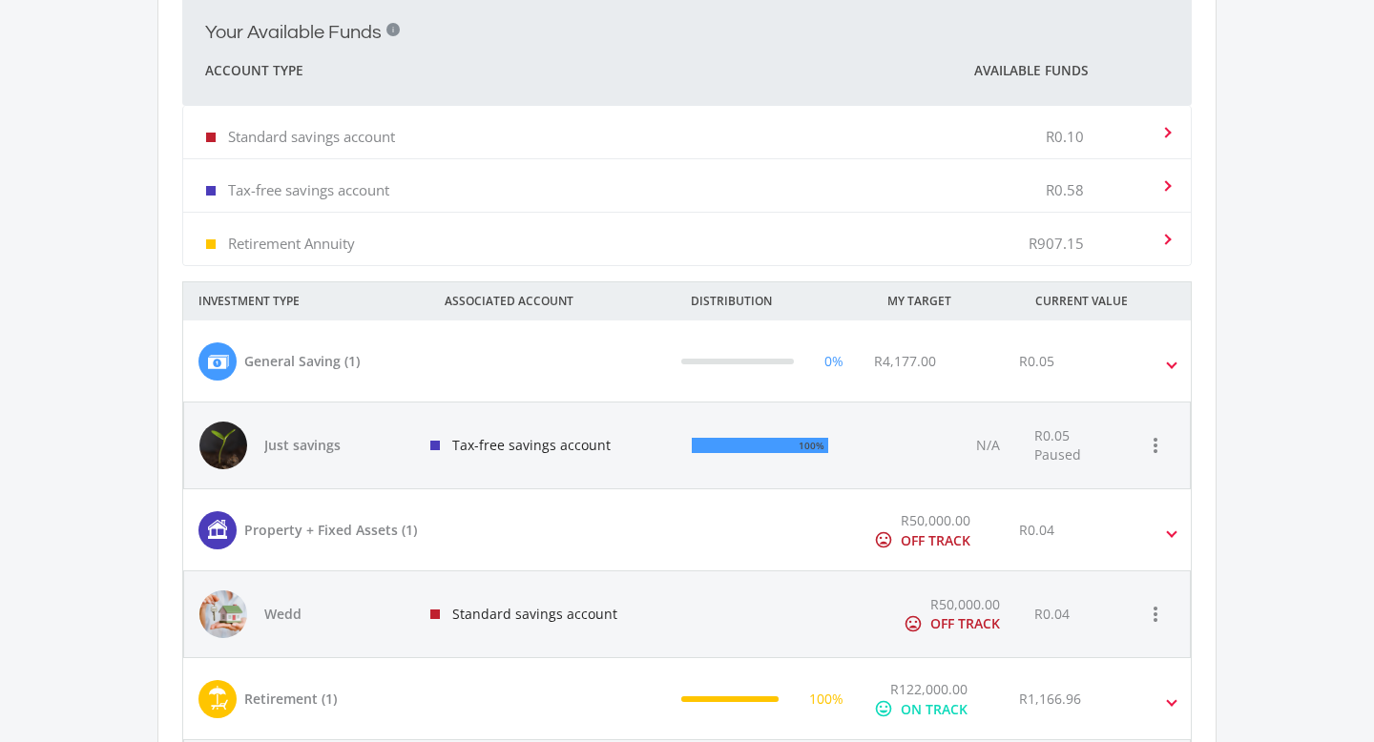
scroll to position [729, 0]
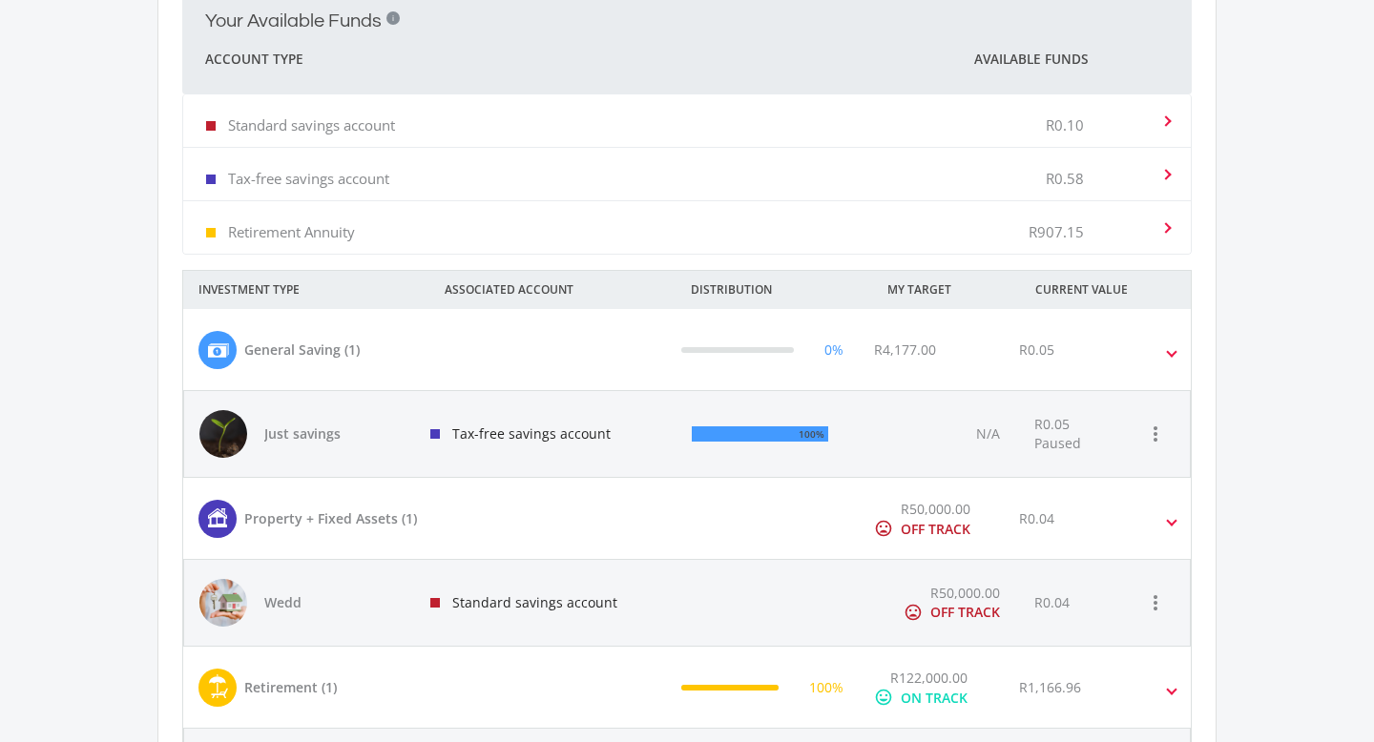
click at [648, 236] on div "Retirement Annuity R907.15" at bounding box center [673, 227] width 935 height 58
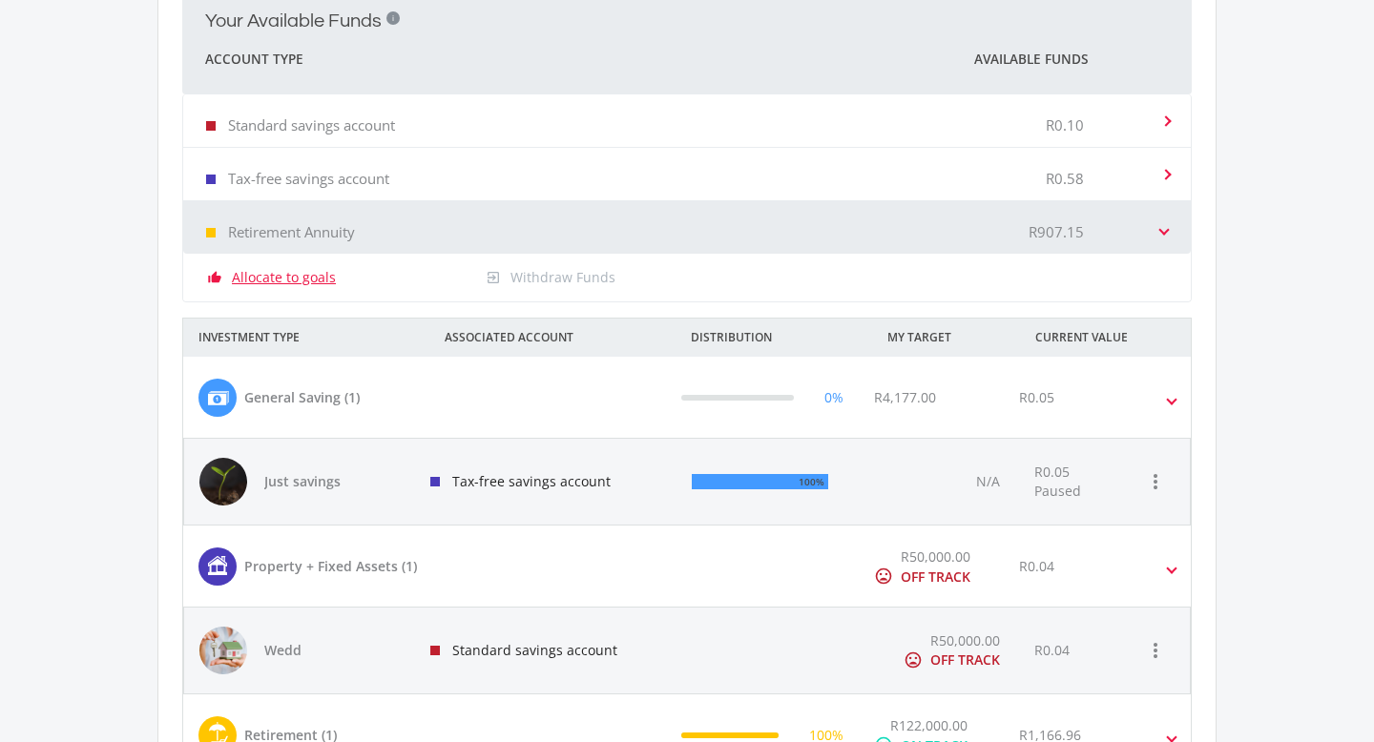
click at [286, 279] on link "Allocate to goals" at bounding box center [284, 277] width 104 height 19
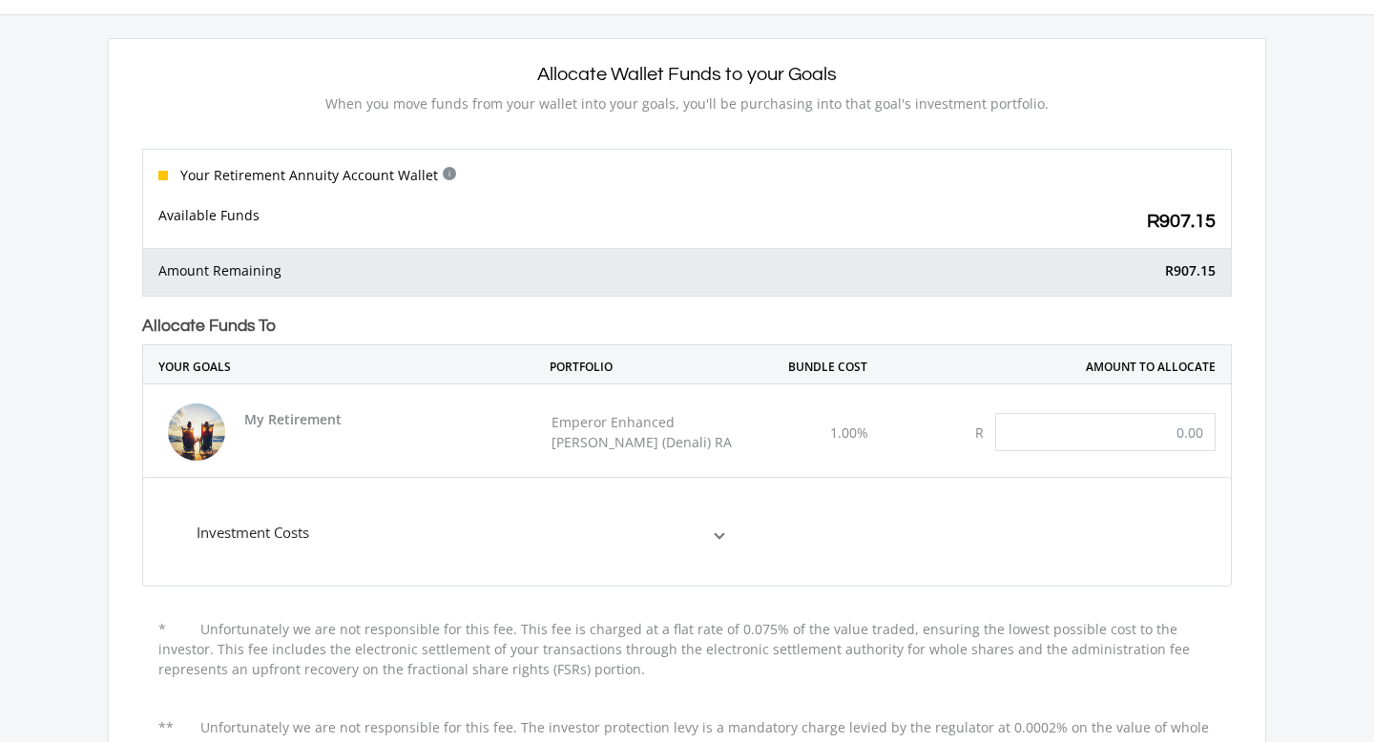
scroll to position [73, 0]
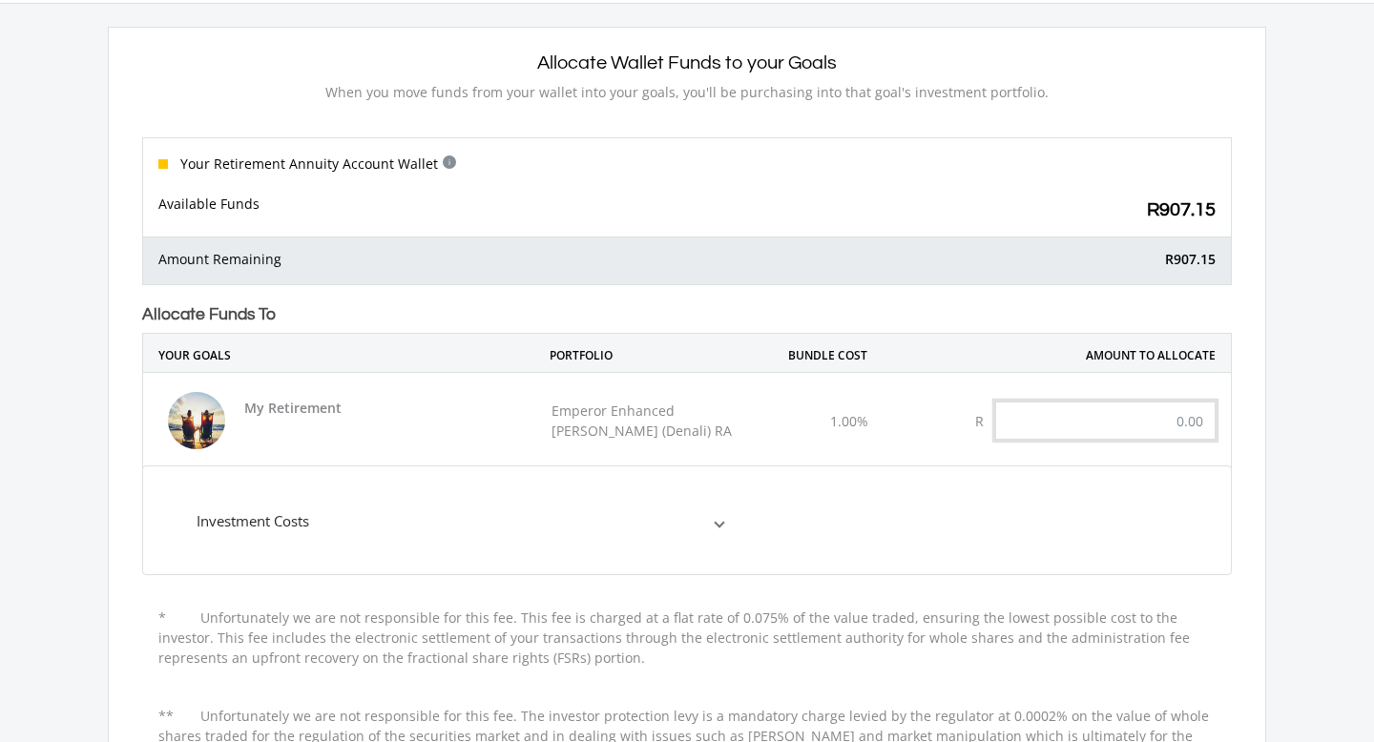
click at [1120, 420] on input "text" at bounding box center [1105, 421] width 220 height 38
paste input "907.15"
type input "907.15"
click at [1197, 509] on mat-expansion-panel "Investment Costs Broker Commission 0.25% Advice Fee per anum 0.30% Bundle Fee p…" at bounding box center [687, 521] width 1090 height 110
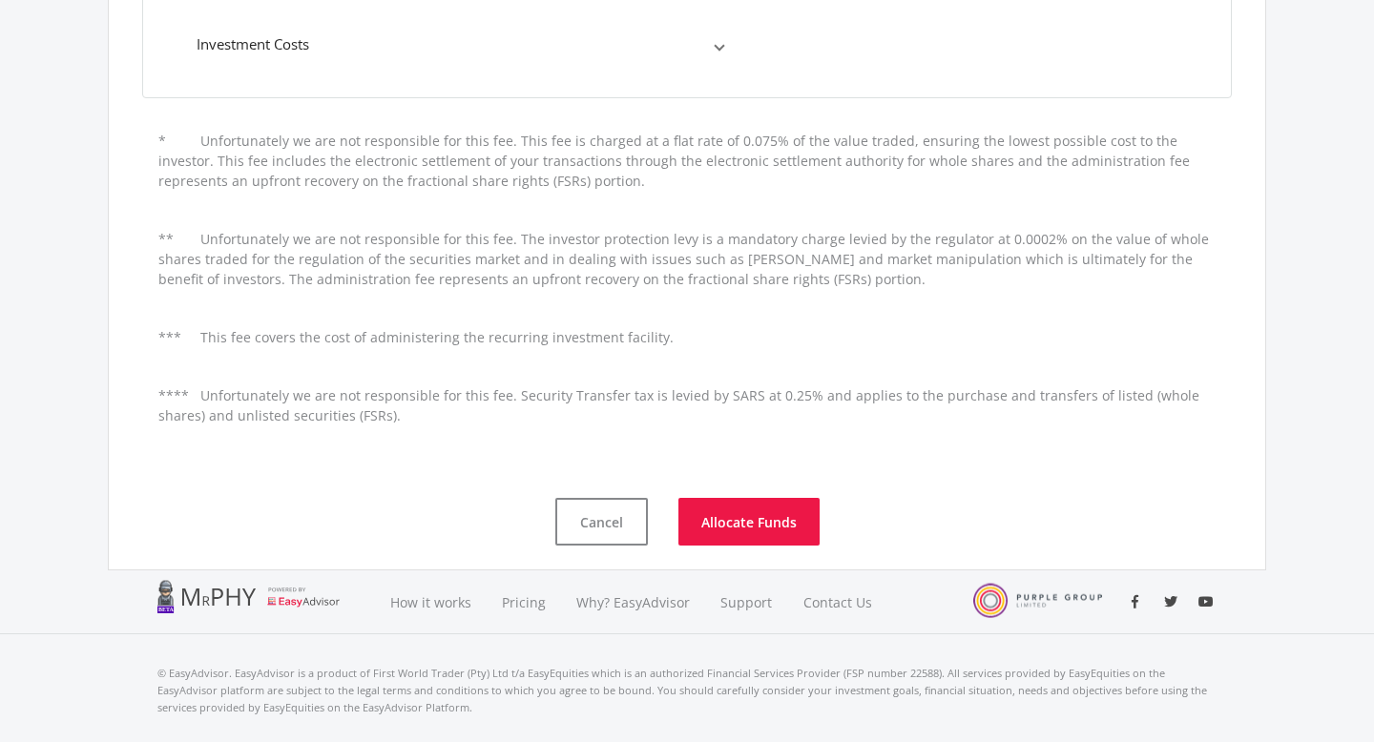
scroll to position [595, 0]
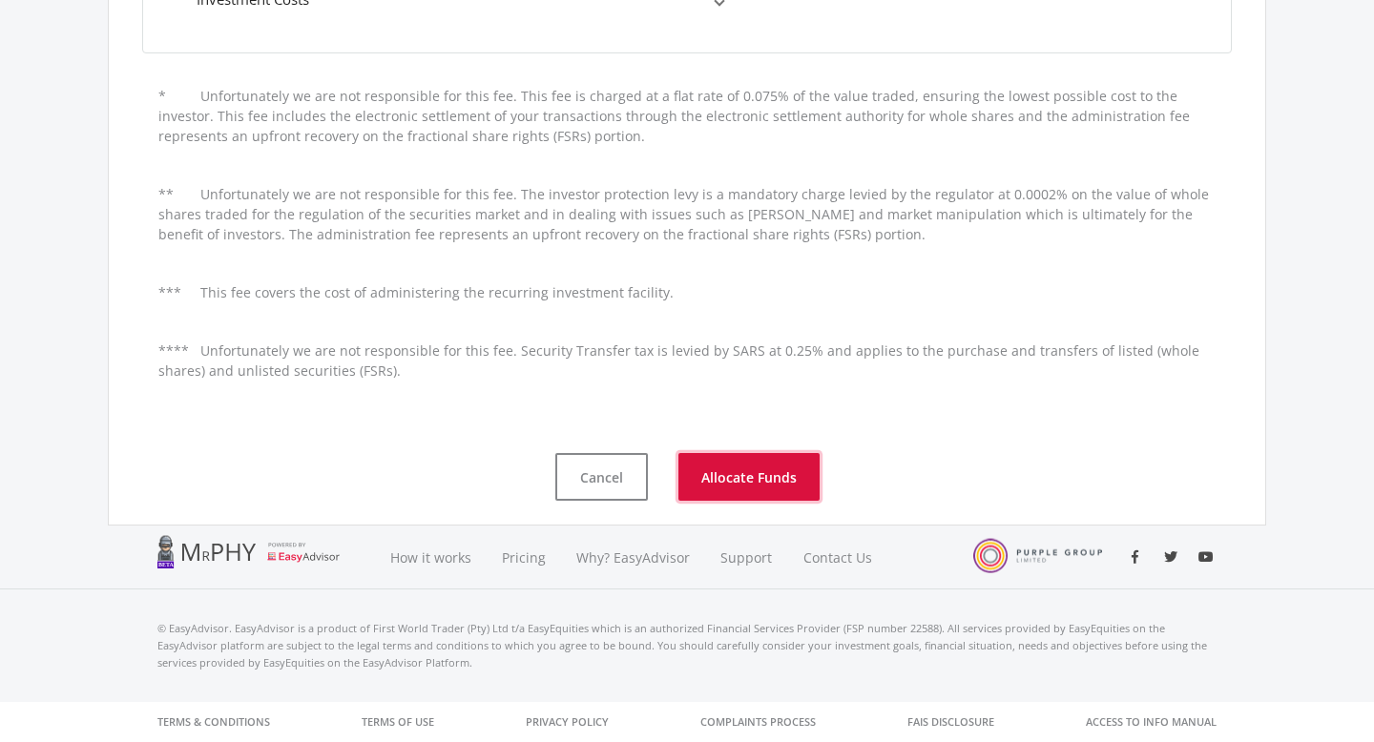
click at [771, 489] on button "Allocate Funds" at bounding box center [748, 477] width 141 height 48
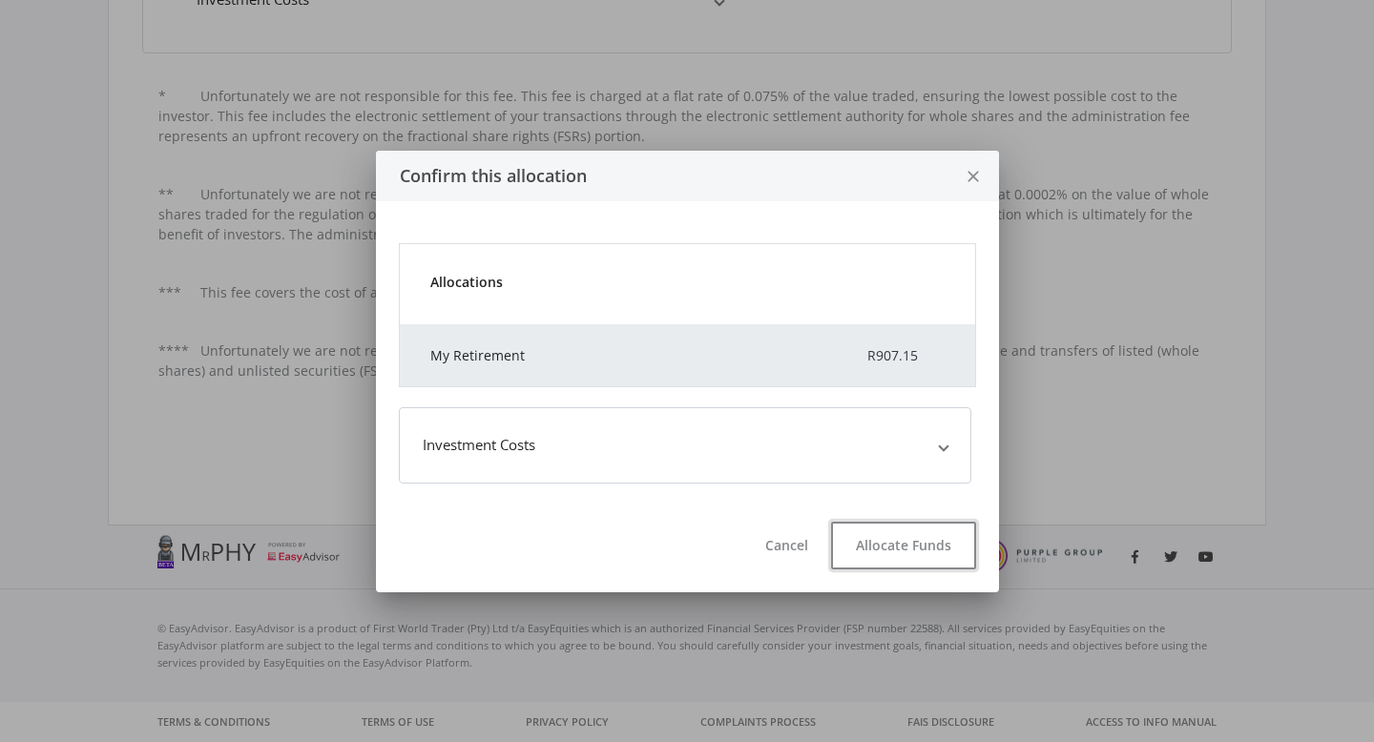
drag, startPoint x: 938, startPoint y: 551, endPoint x: 964, endPoint y: 423, distance: 130.4
click at [964, 423] on div "Confirm this allocation close Allocations My Retirement R907.15 Investment Cost…" at bounding box center [687, 372] width 623 height 442
click at [964, 423] on mat-expansion-panel-header "Investment Costs" at bounding box center [685, 445] width 572 height 76
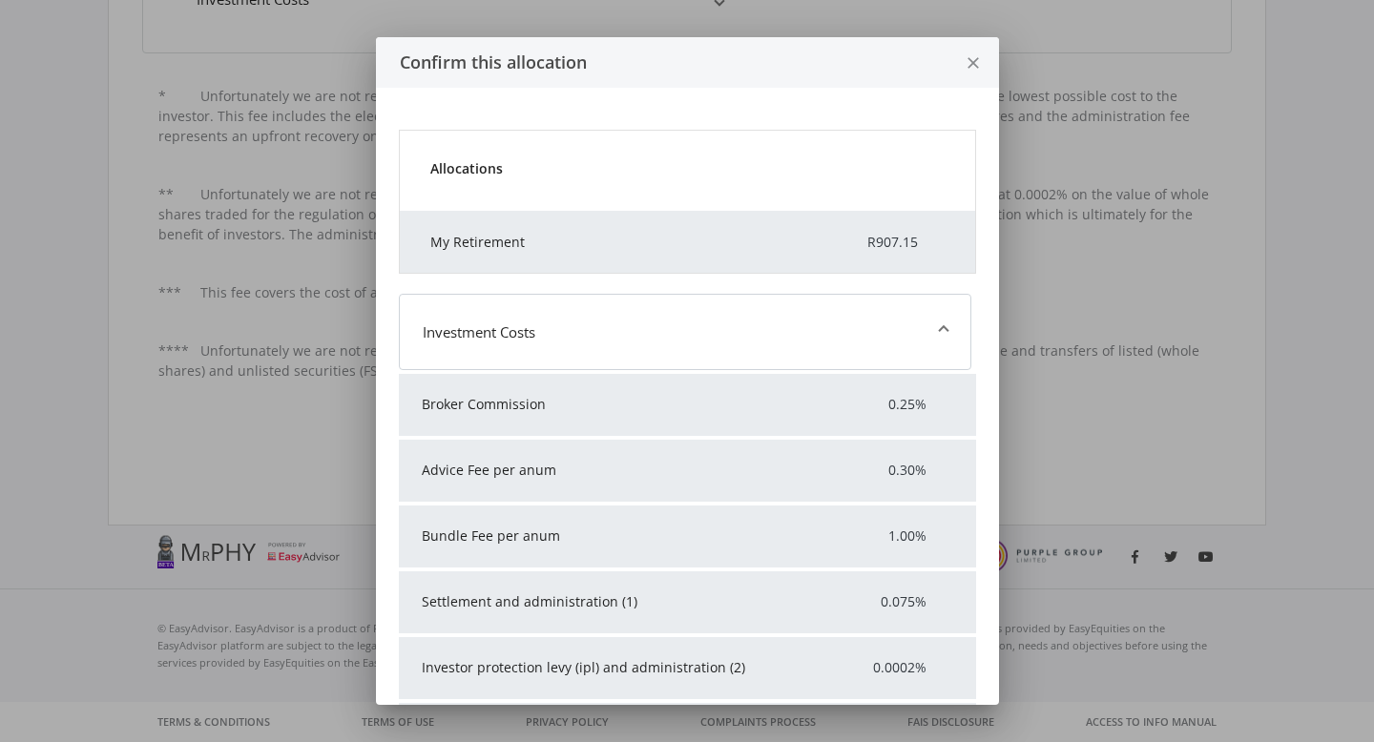
click at [911, 325] on span "Investment Costs" at bounding box center [681, 333] width 517 height 22
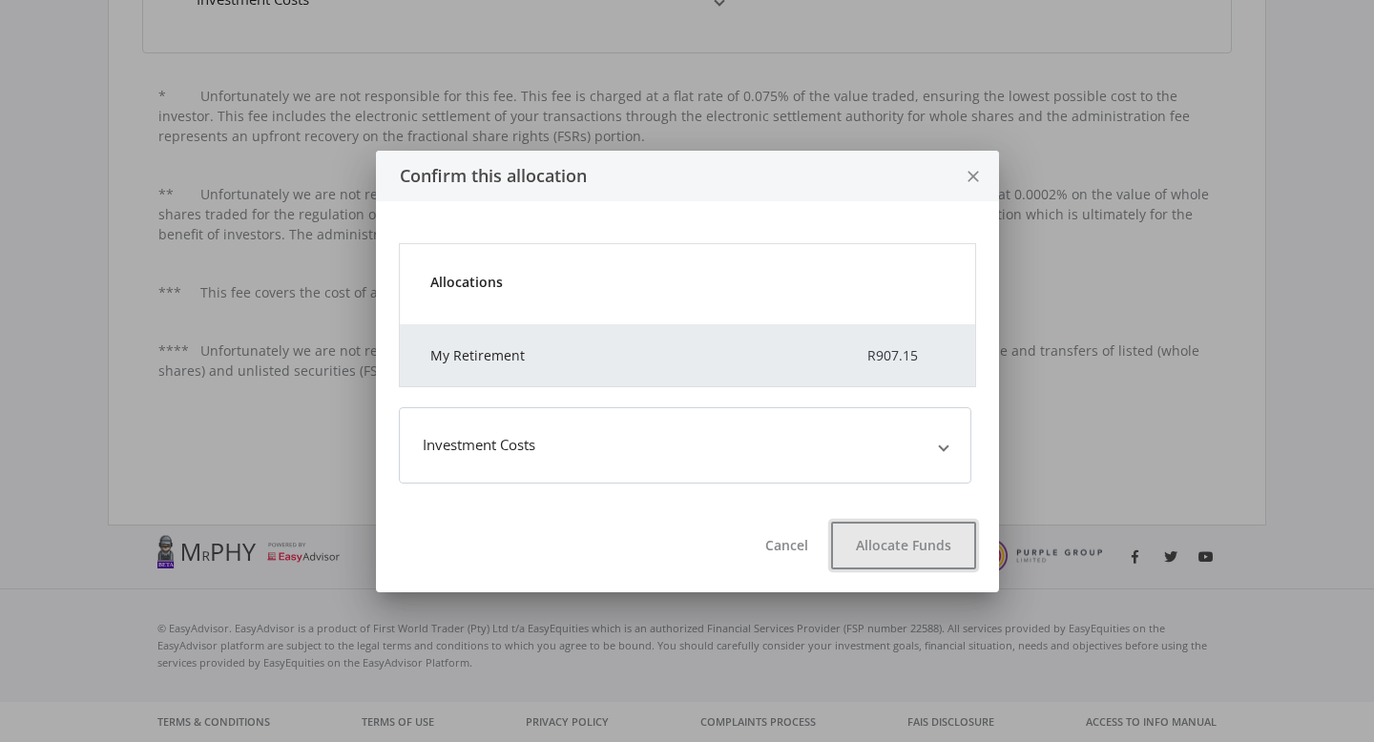
click at [938, 548] on button "Allocate Funds" at bounding box center [903, 546] width 145 height 48
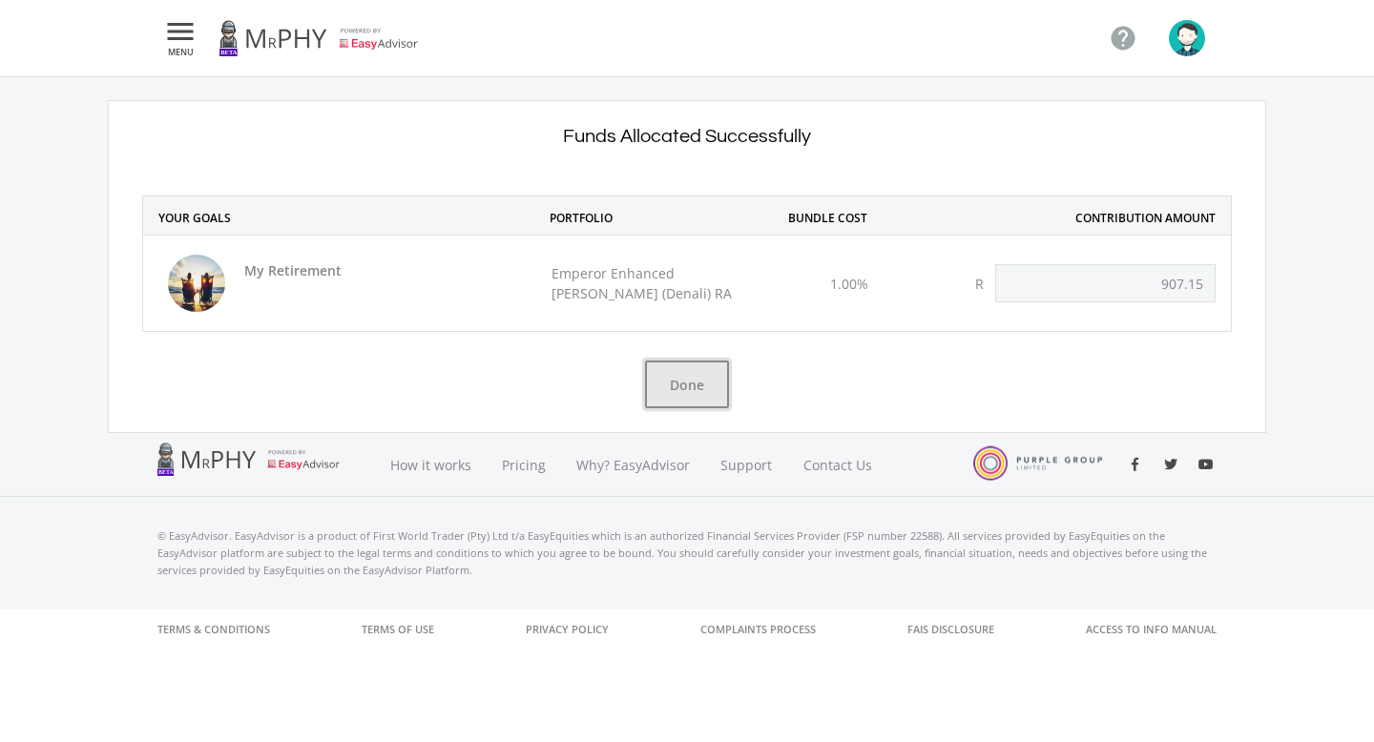
click at [705, 385] on button "Done" at bounding box center [687, 385] width 84 height 48
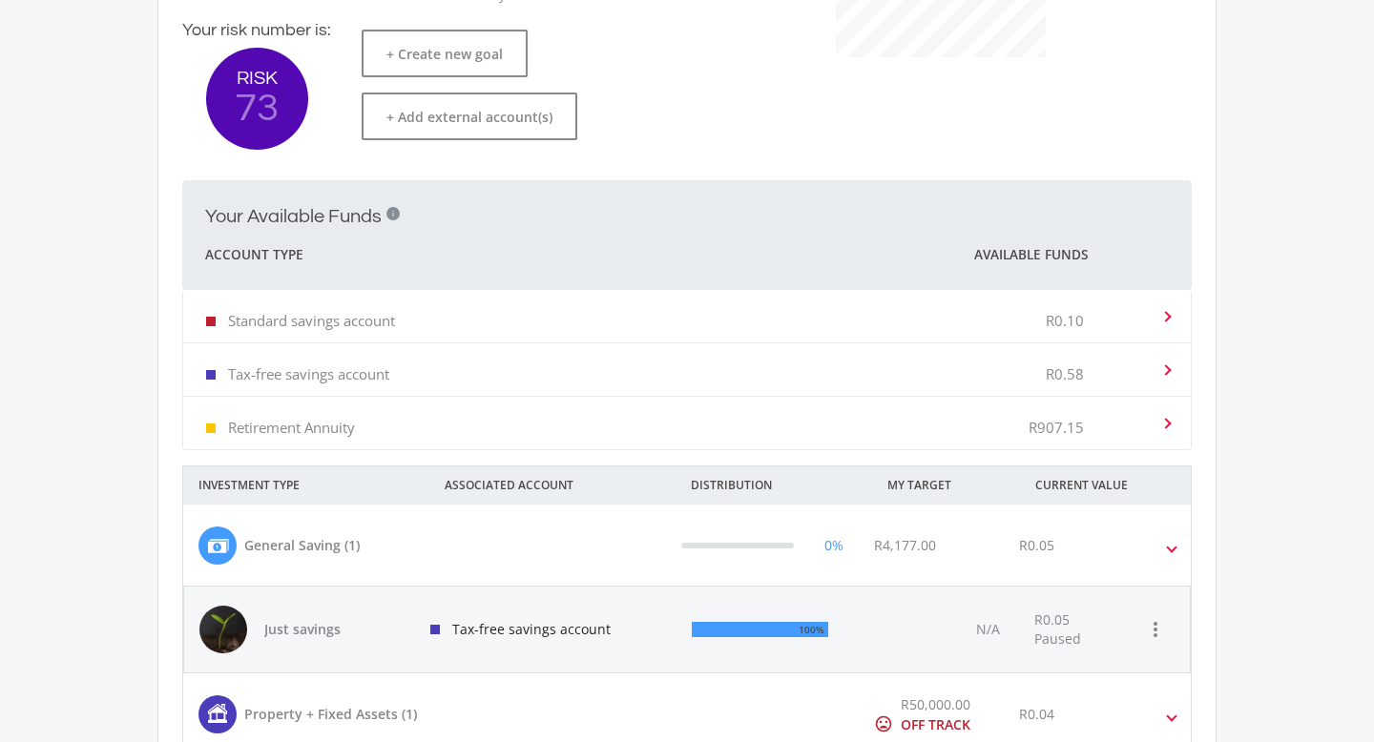
scroll to position [573, 0]
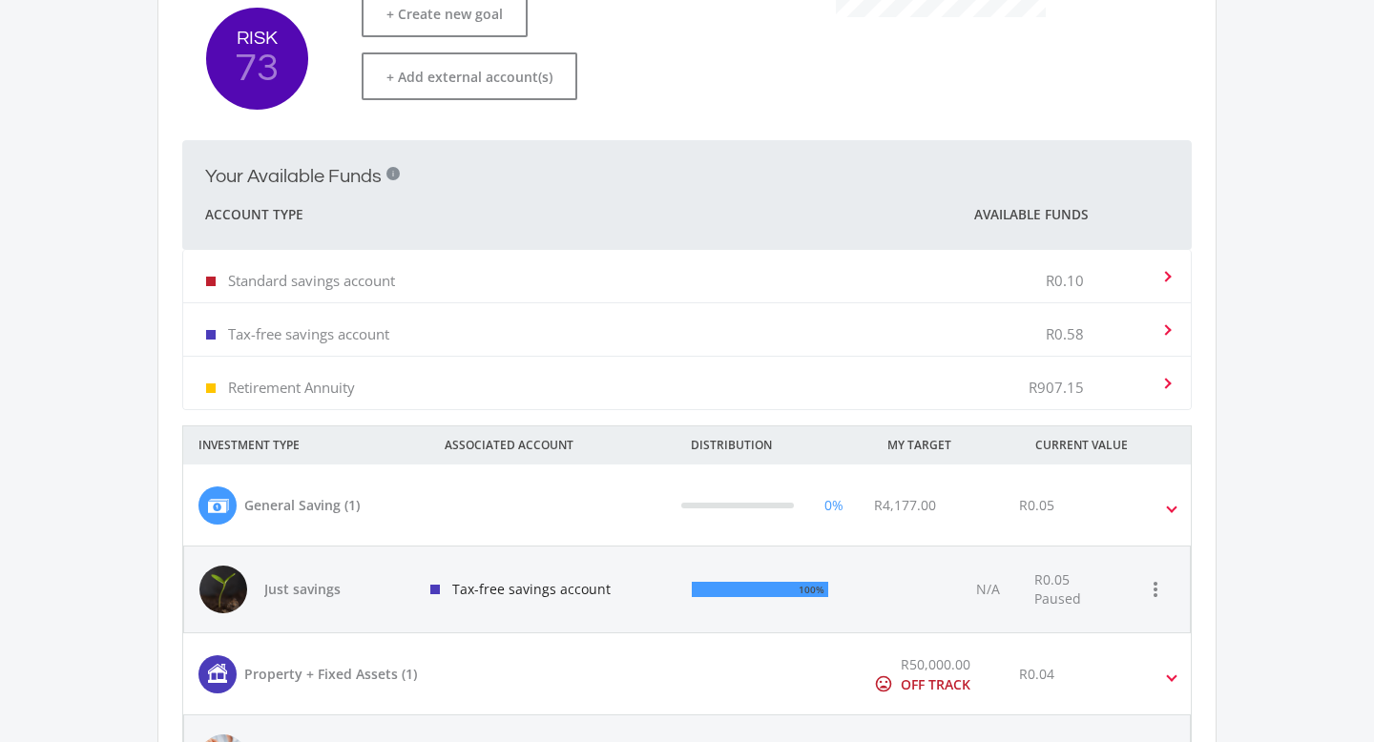
click at [846, 405] on div "Retirement Annuity R907.15" at bounding box center [673, 383] width 935 height 58
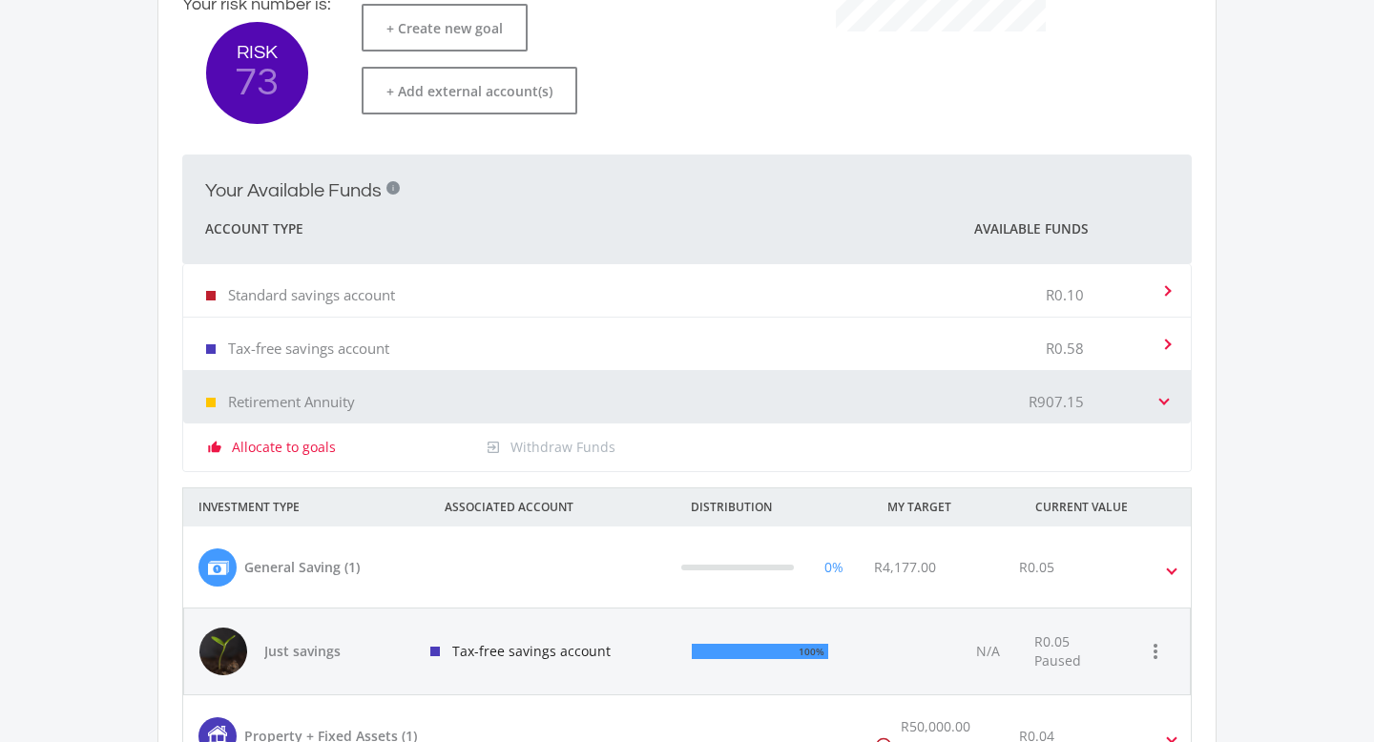
scroll to position [485, 0]
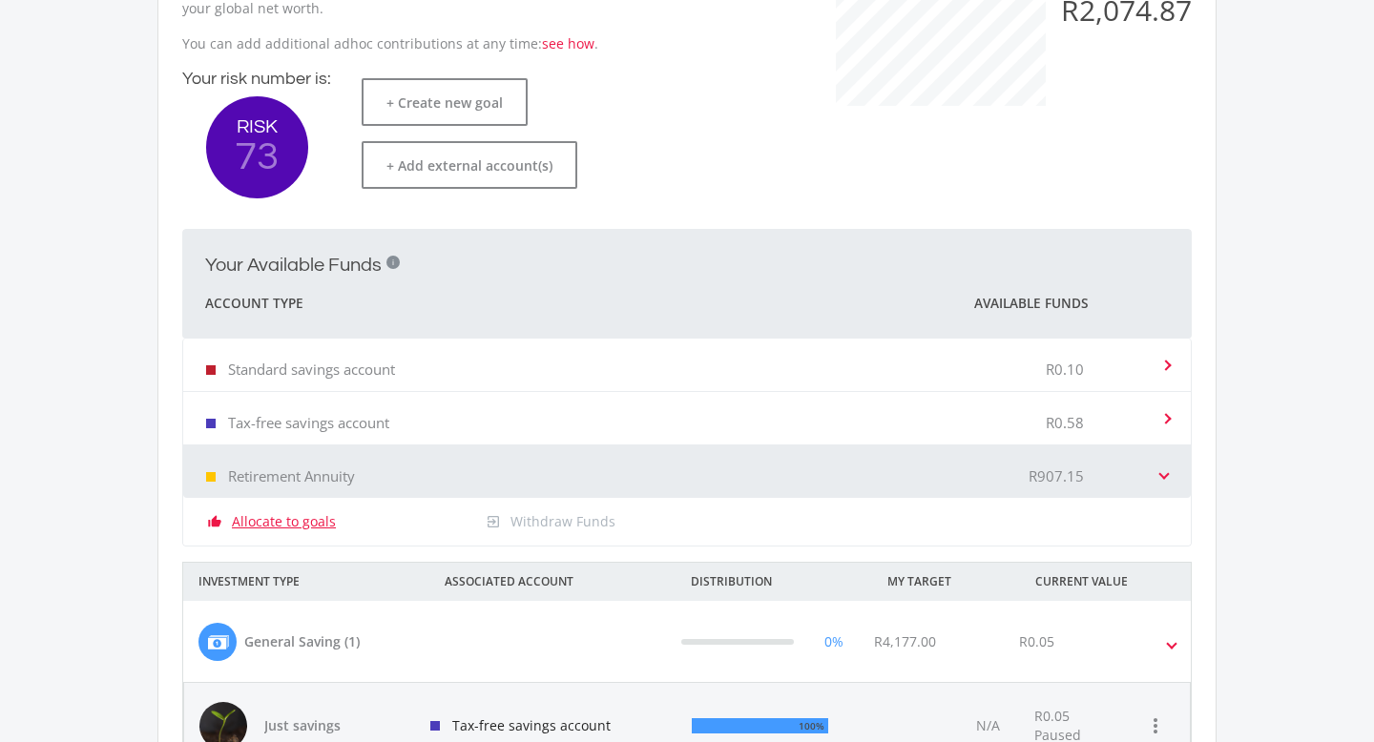
click at [304, 529] on link "Allocate to goals" at bounding box center [284, 521] width 104 height 19
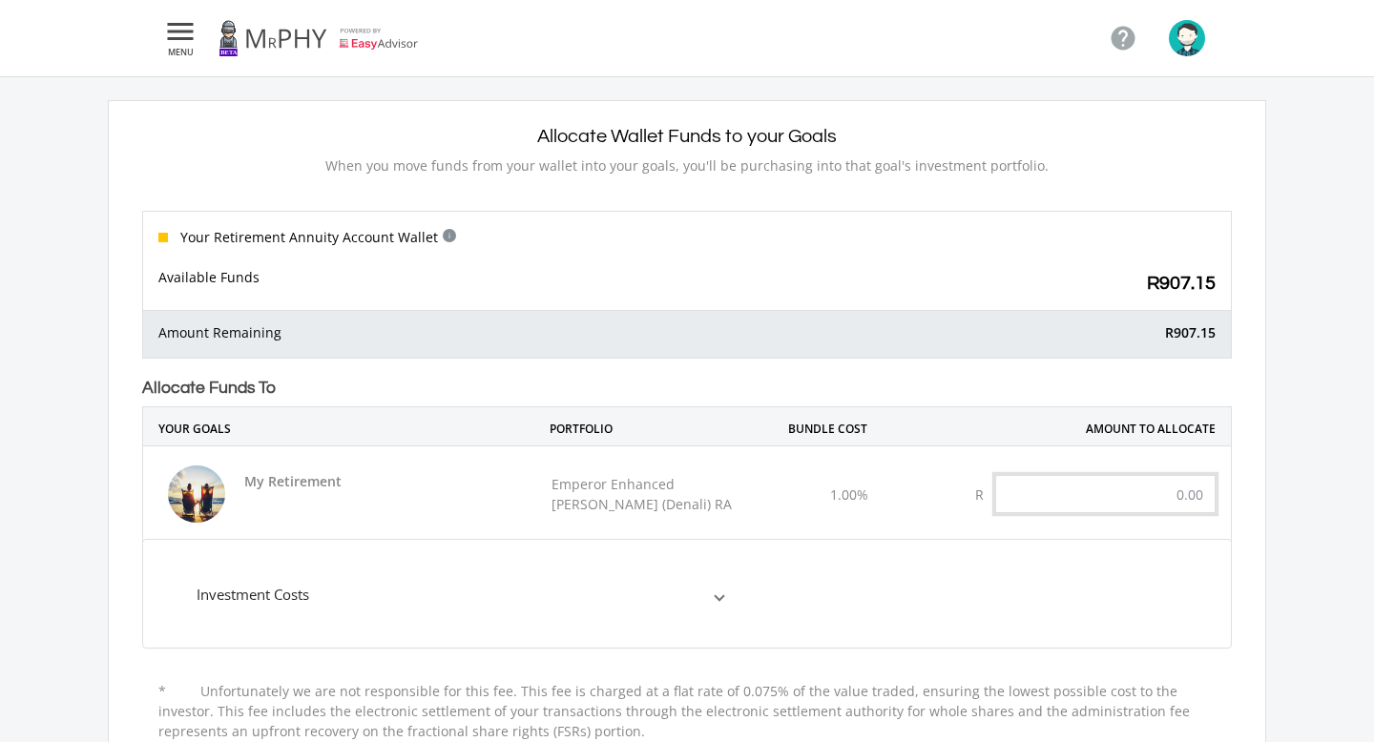
click at [1179, 488] on input "text" at bounding box center [1105, 494] width 220 height 38
paste input "907.15"
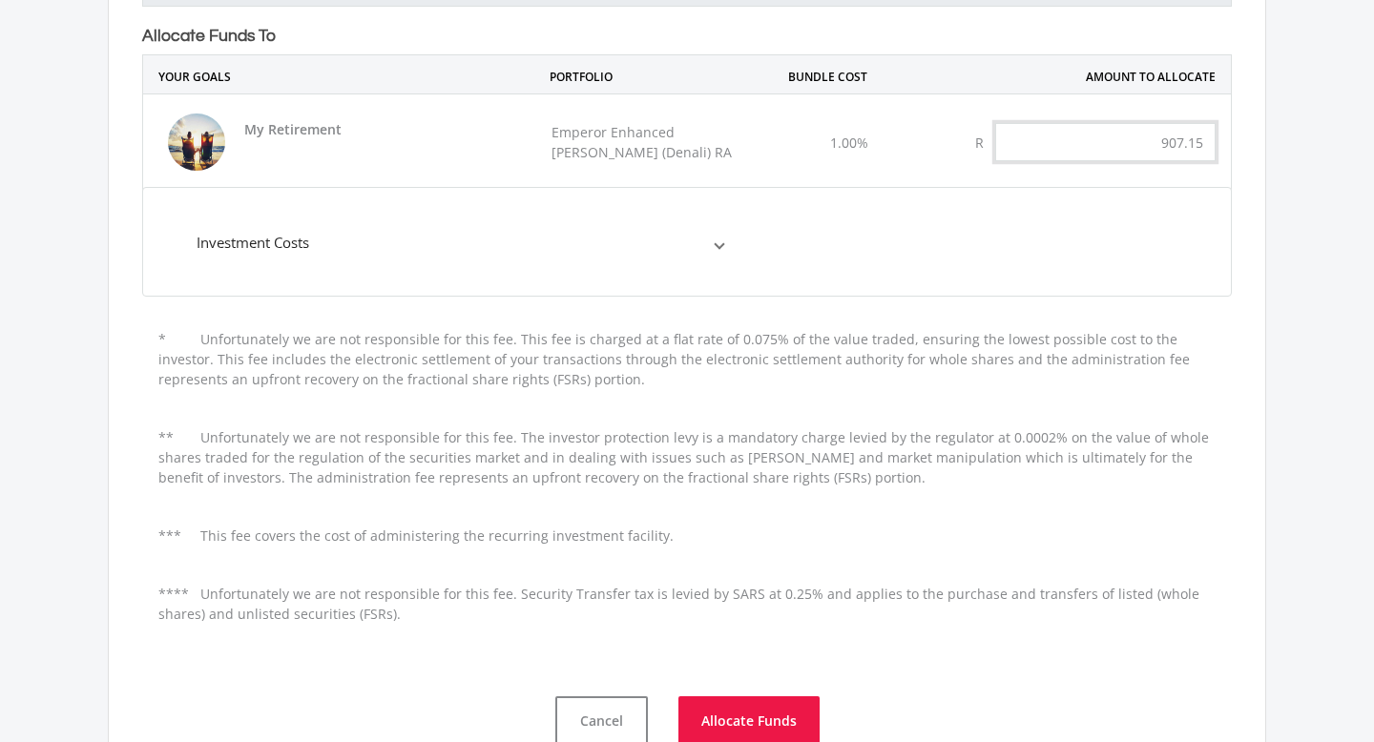
scroll to position [595, 0]
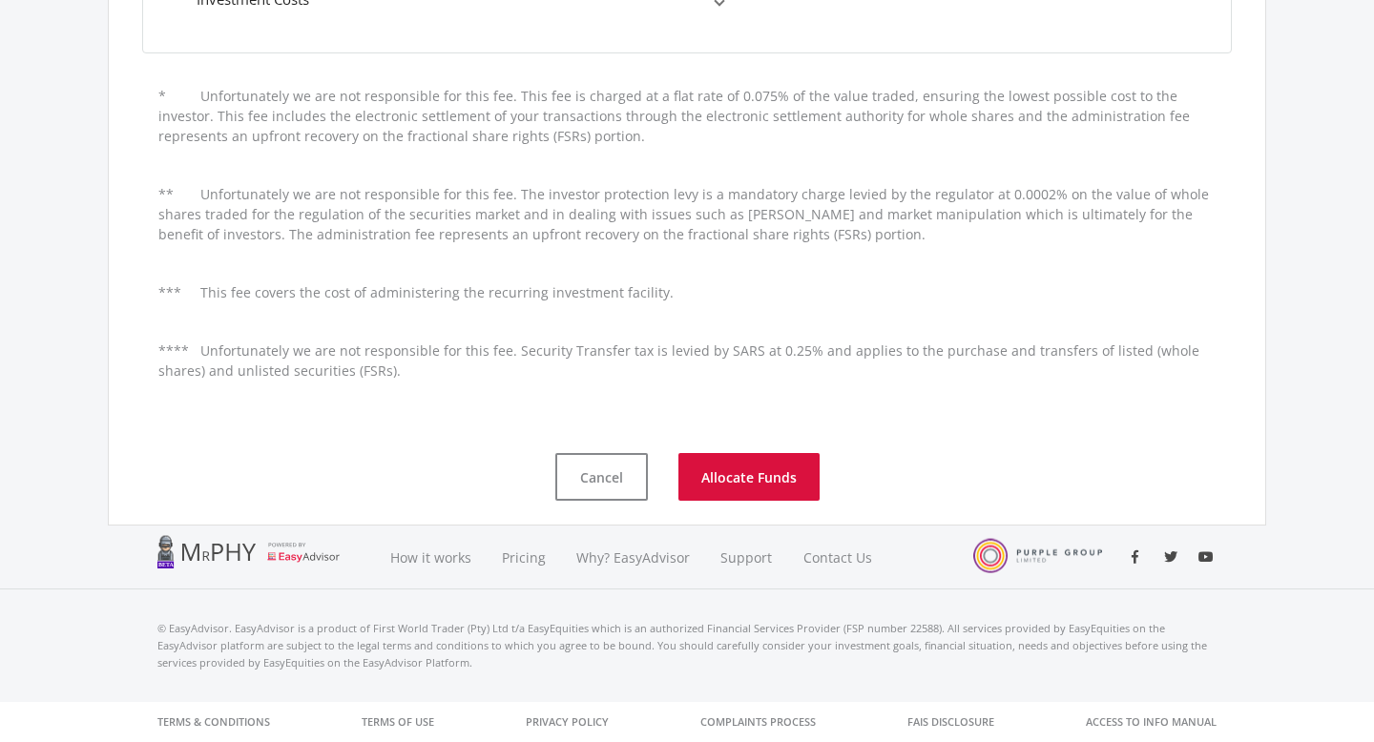
type input "907.15"
click at [780, 487] on button "Allocate Funds" at bounding box center [748, 477] width 141 height 48
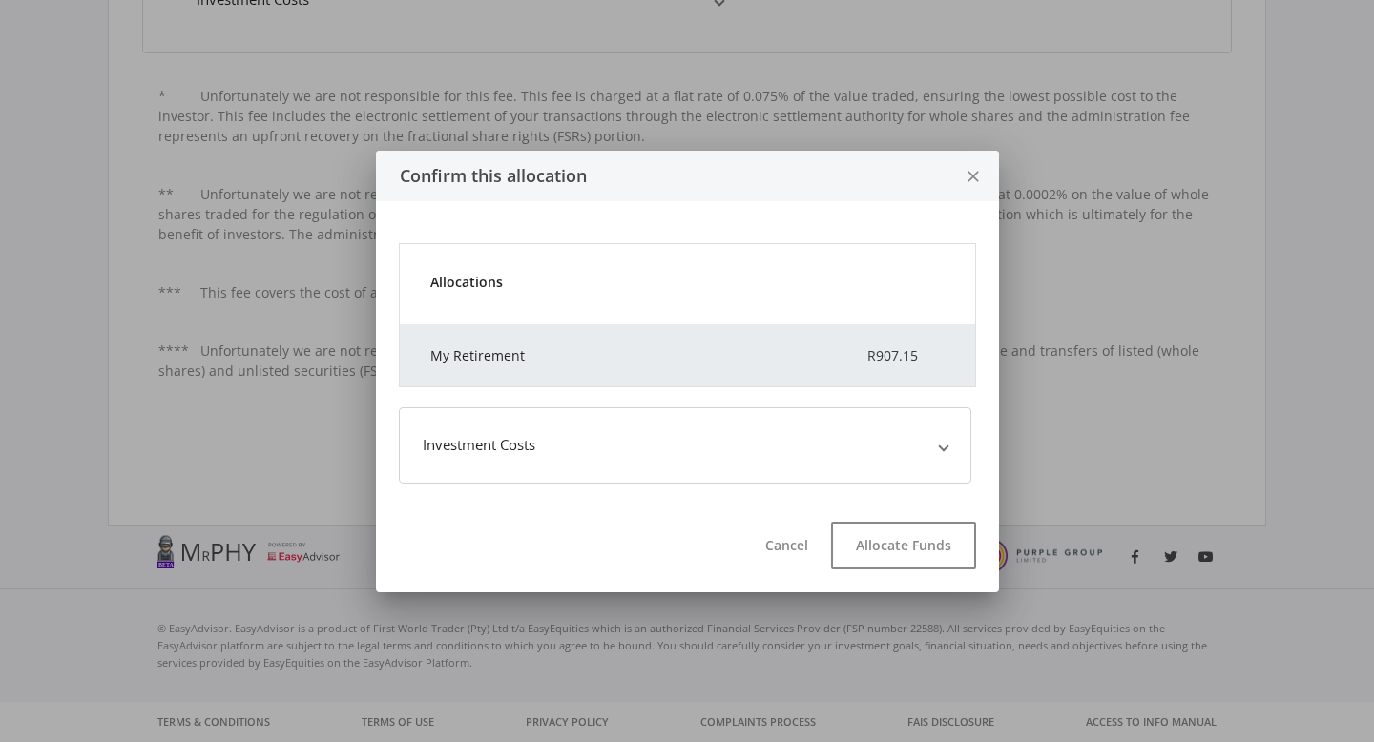
click at [925, 518] on div "Cancel Allocate Funds" at bounding box center [687, 550] width 623 height 86
click at [925, 554] on button "Allocate Funds" at bounding box center [903, 546] width 145 height 48
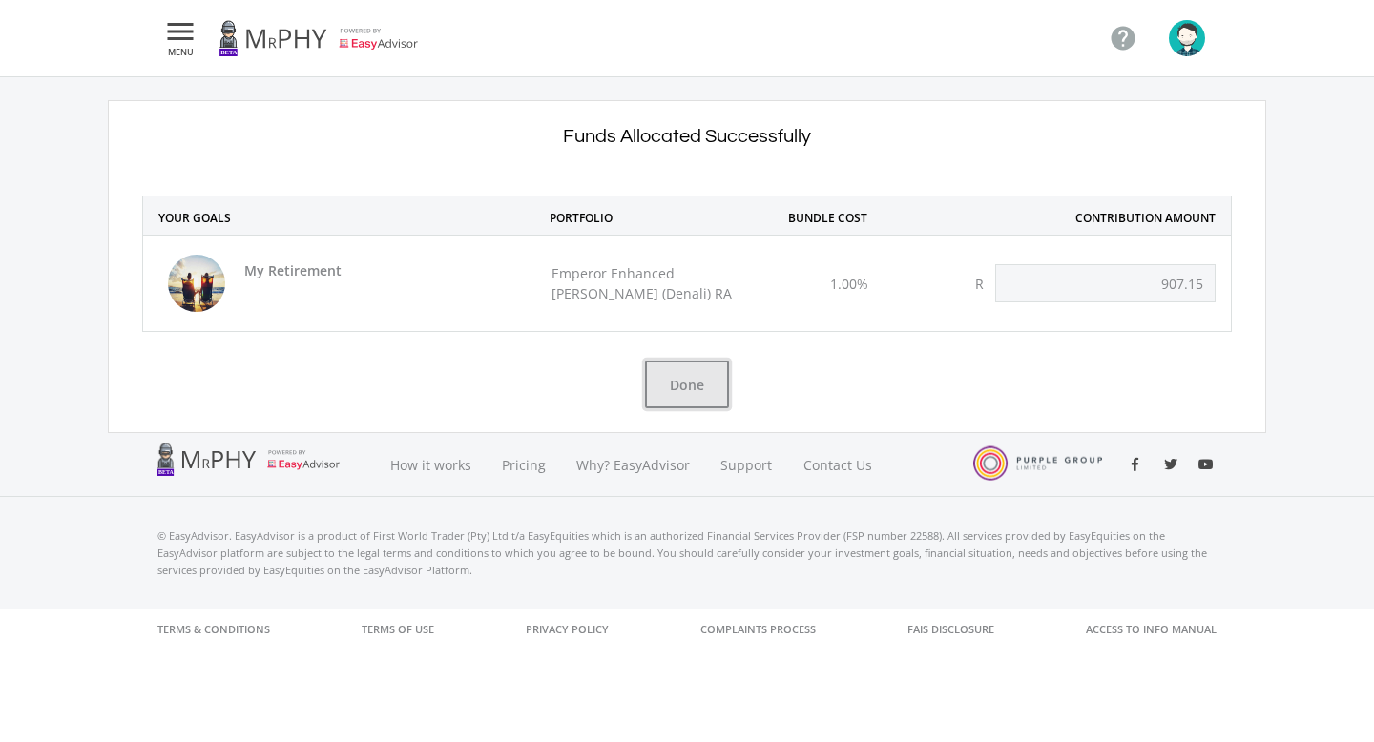
click at [699, 388] on button "Done" at bounding box center [687, 385] width 84 height 48
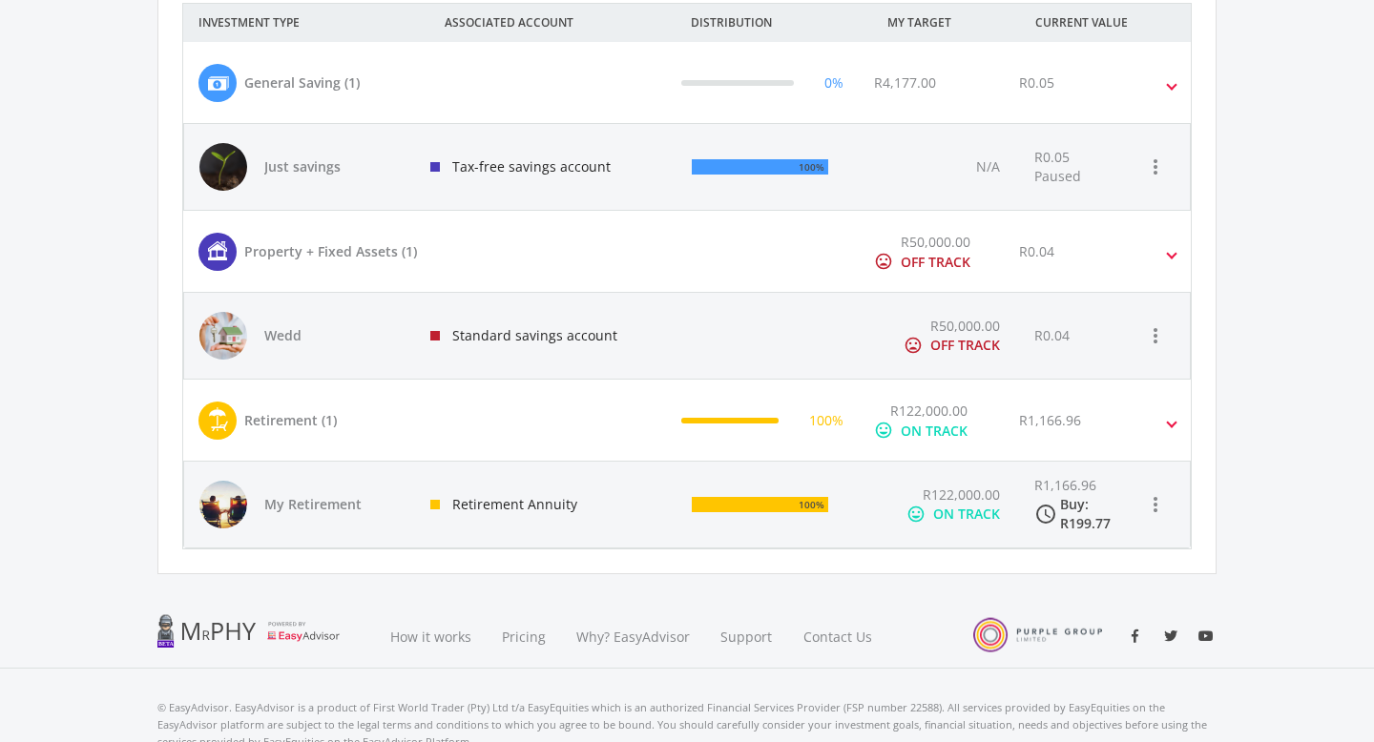
scroll to position [1075, 0]
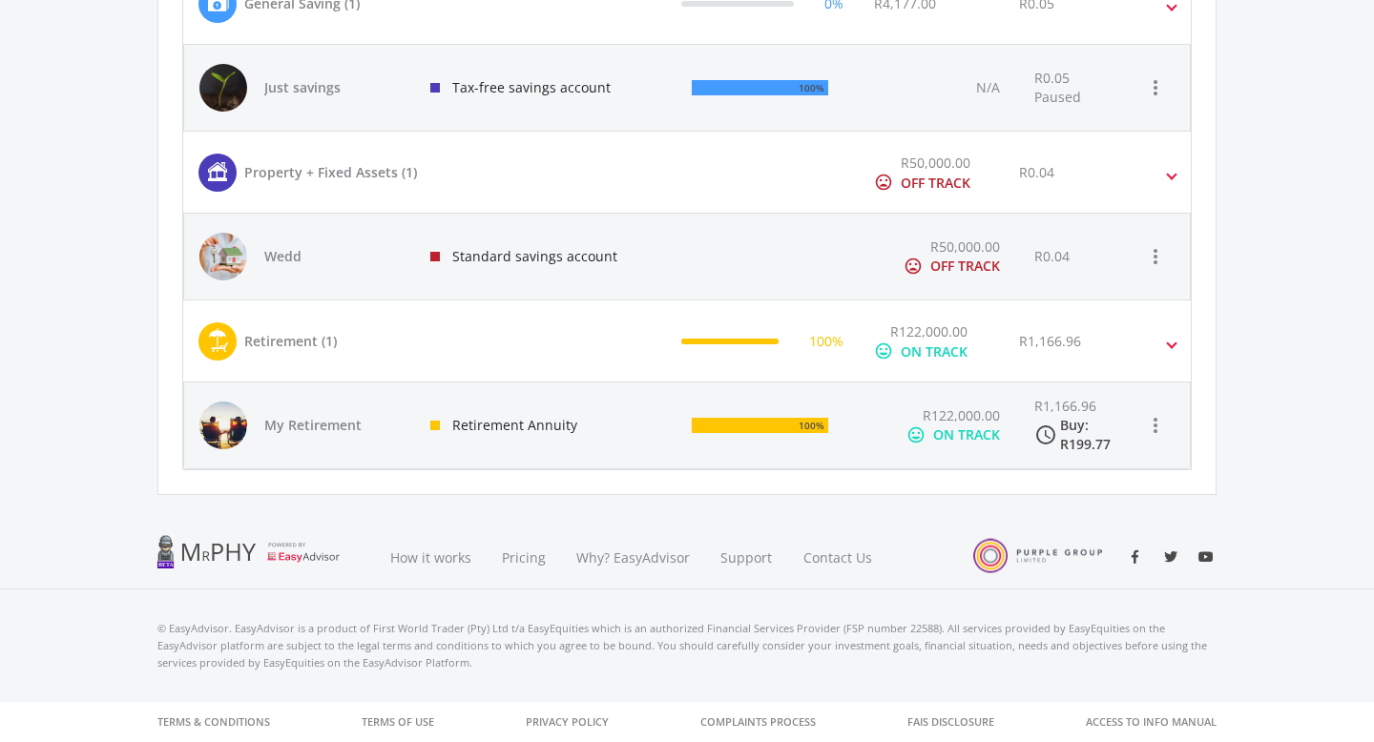
click at [667, 426] on div "Retirement Annuity" at bounding box center [545, 426] width 261 height 86
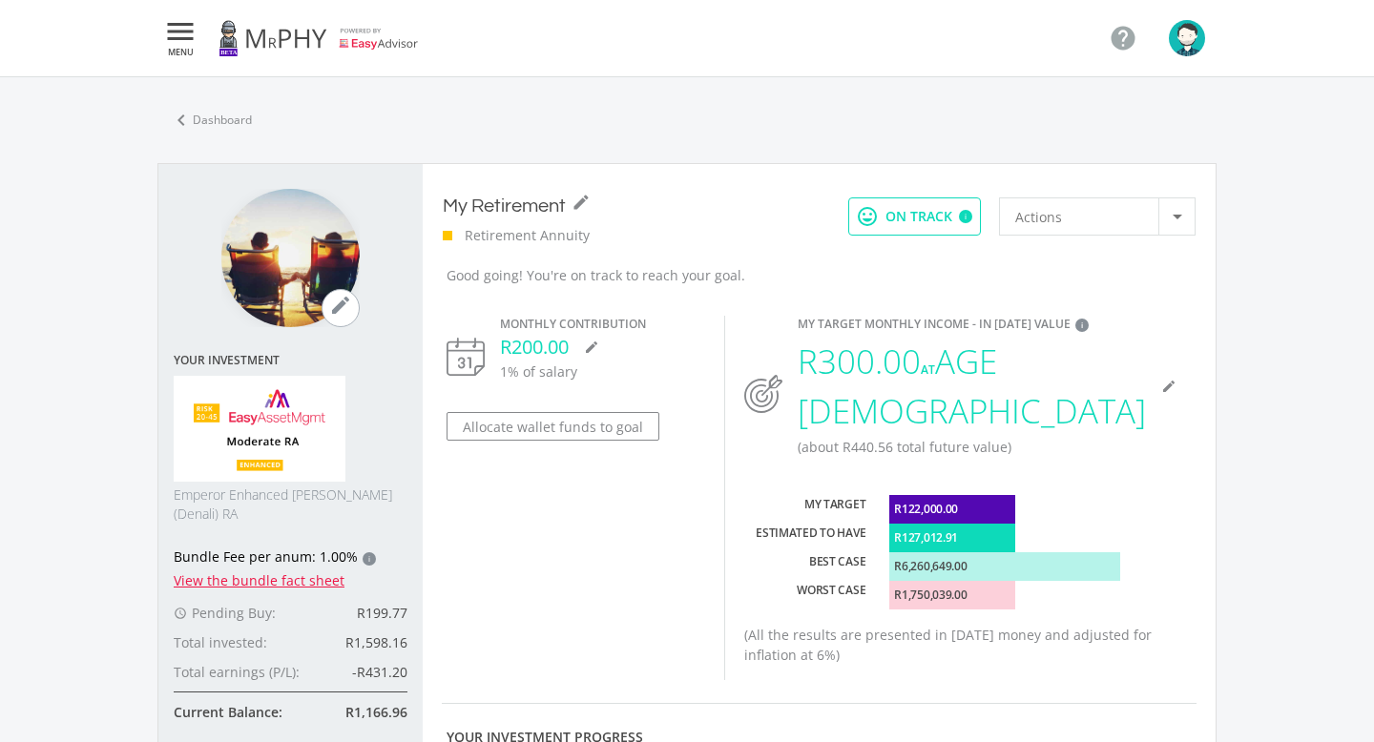
click at [1044, 224] on span "Actions" at bounding box center [1038, 216] width 47 height 36
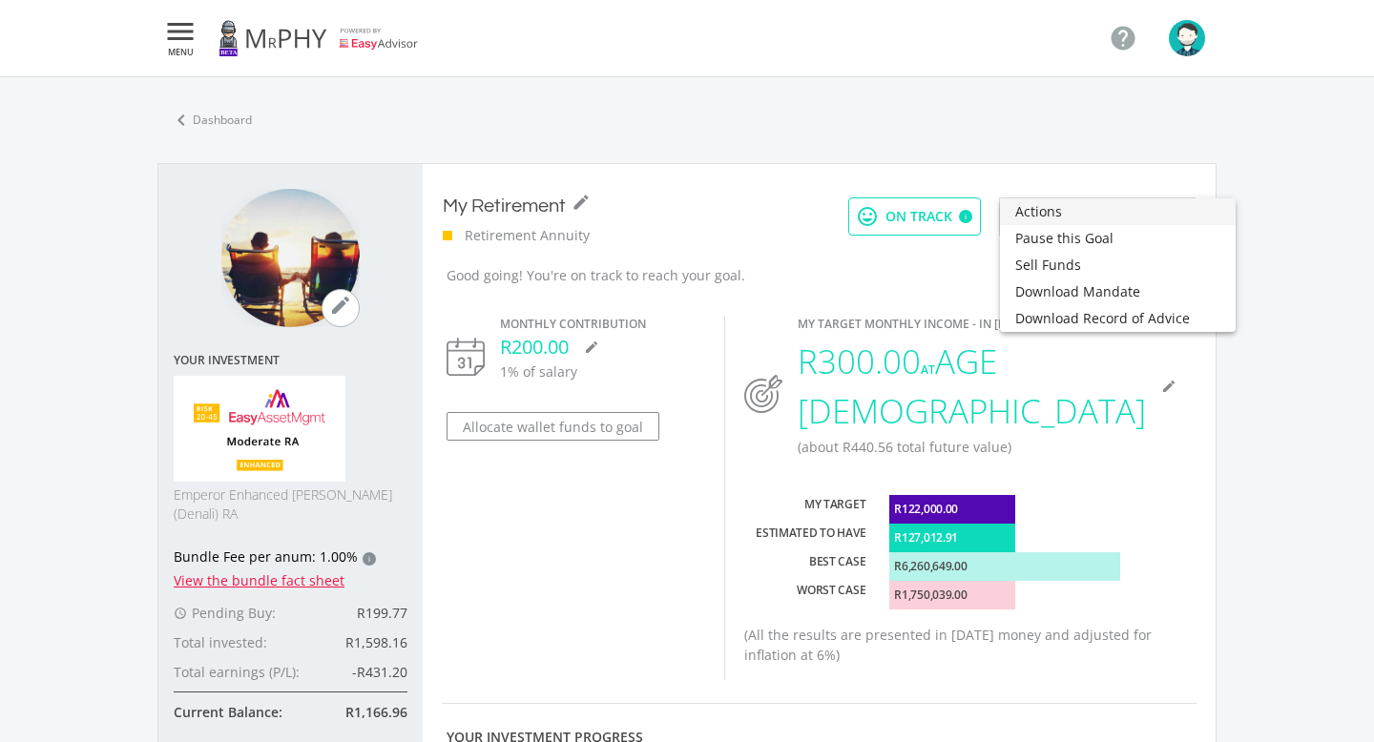
click at [1112, 161] on div at bounding box center [687, 371] width 1374 height 742
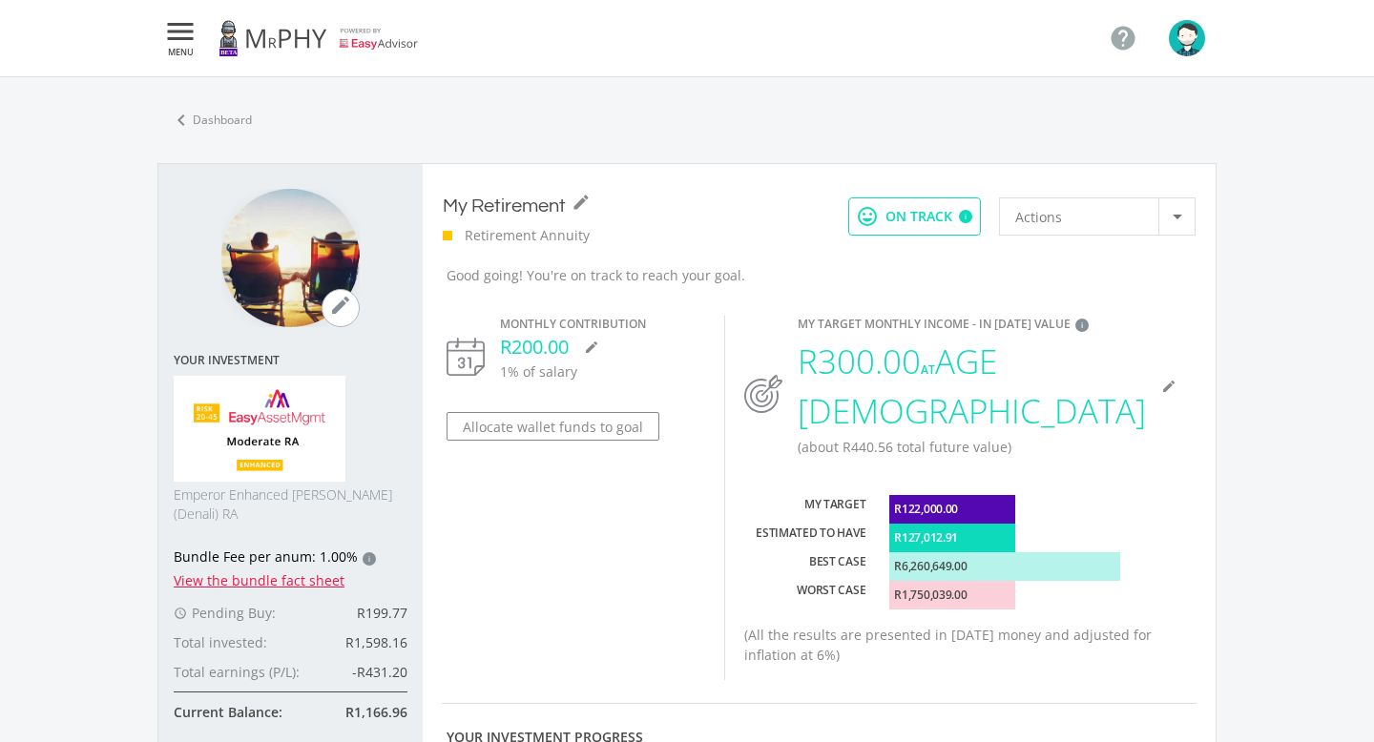
click at [306, 36] on link at bounding box center [318, 37] width 200 height 53
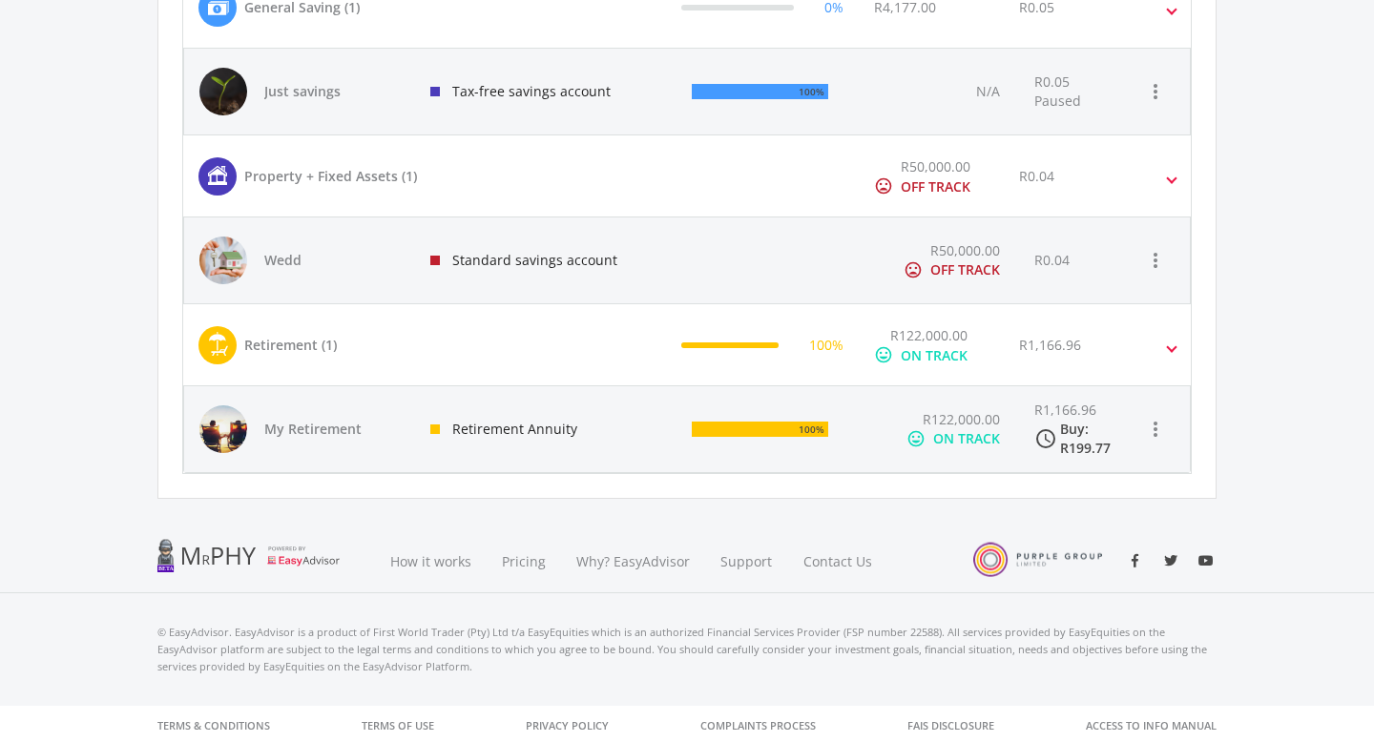
scroll to position [1075, 0]
